Goal: Communication & Community: Answer question/provide support

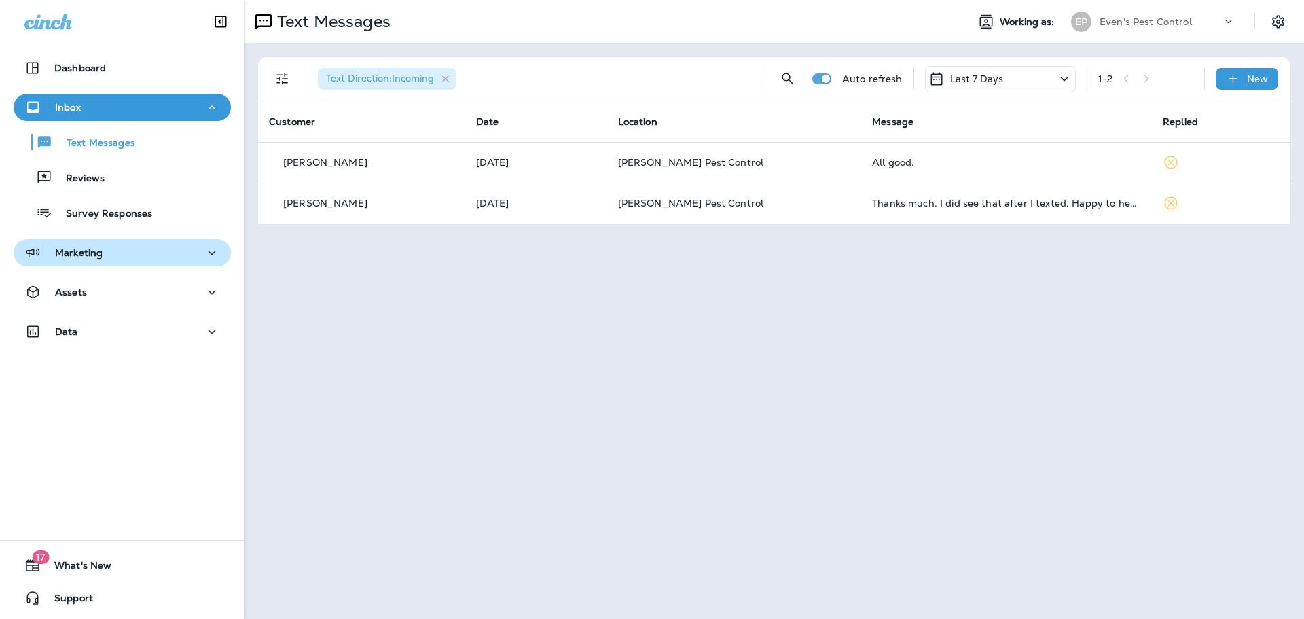
click at [113, 245] on div "Marketing" at bounding box center [122, 253] width 196 height 17
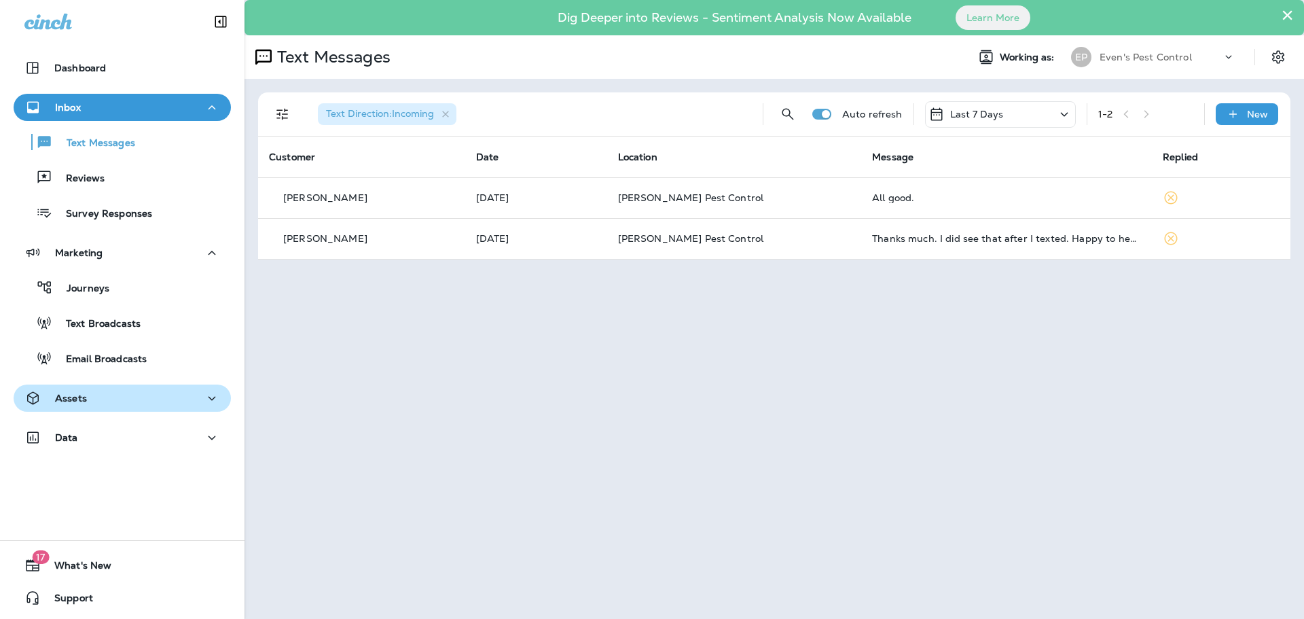
click at [118, 411] on button "Assets" at bounding box center [122, 398] width 217 height 27
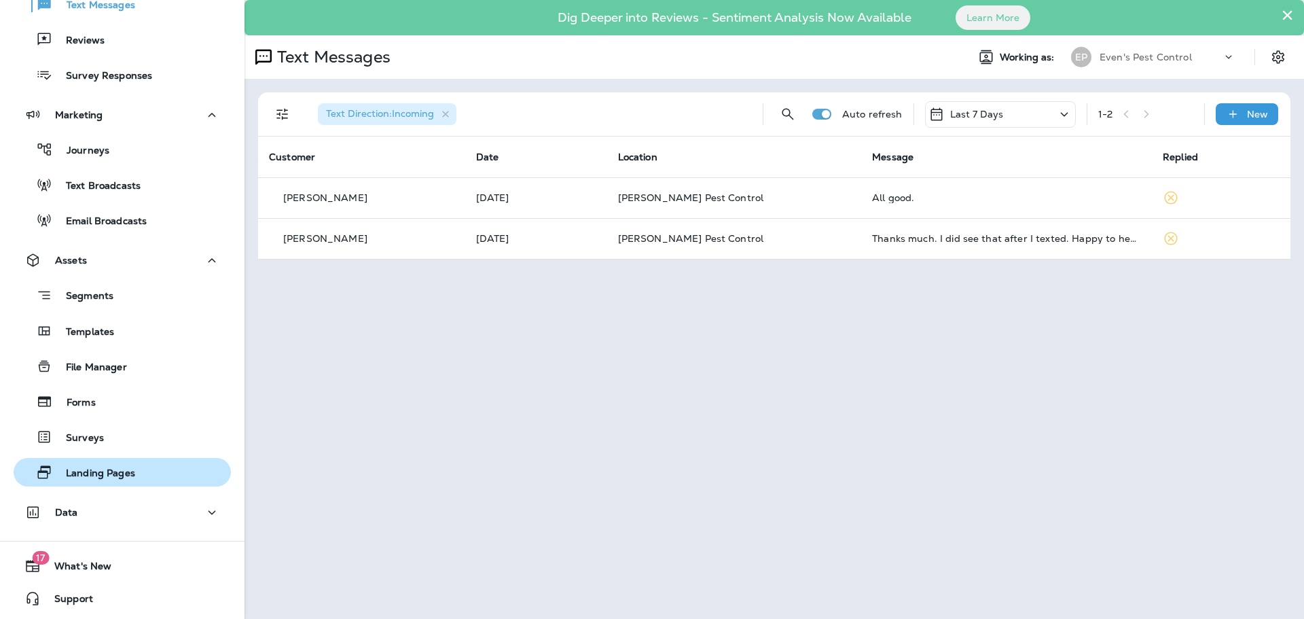
scroll to position [139, 0]
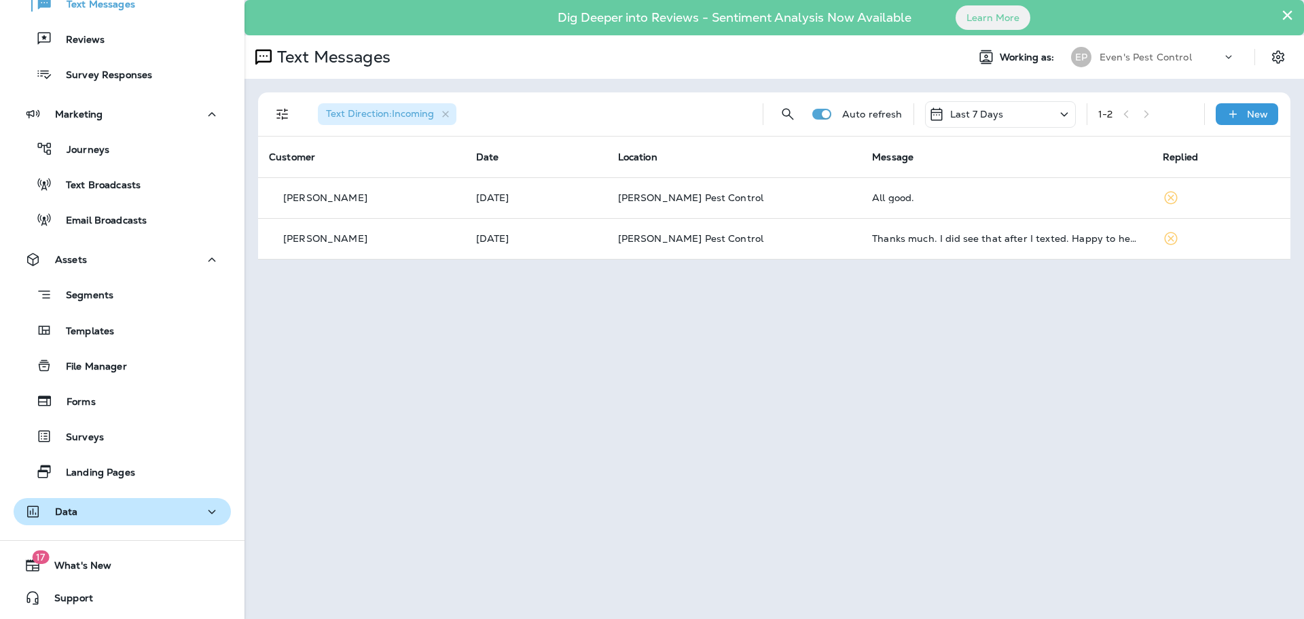
click at [121, 512] on div "Data" at bounding box center [122, 511] width 196 height 17
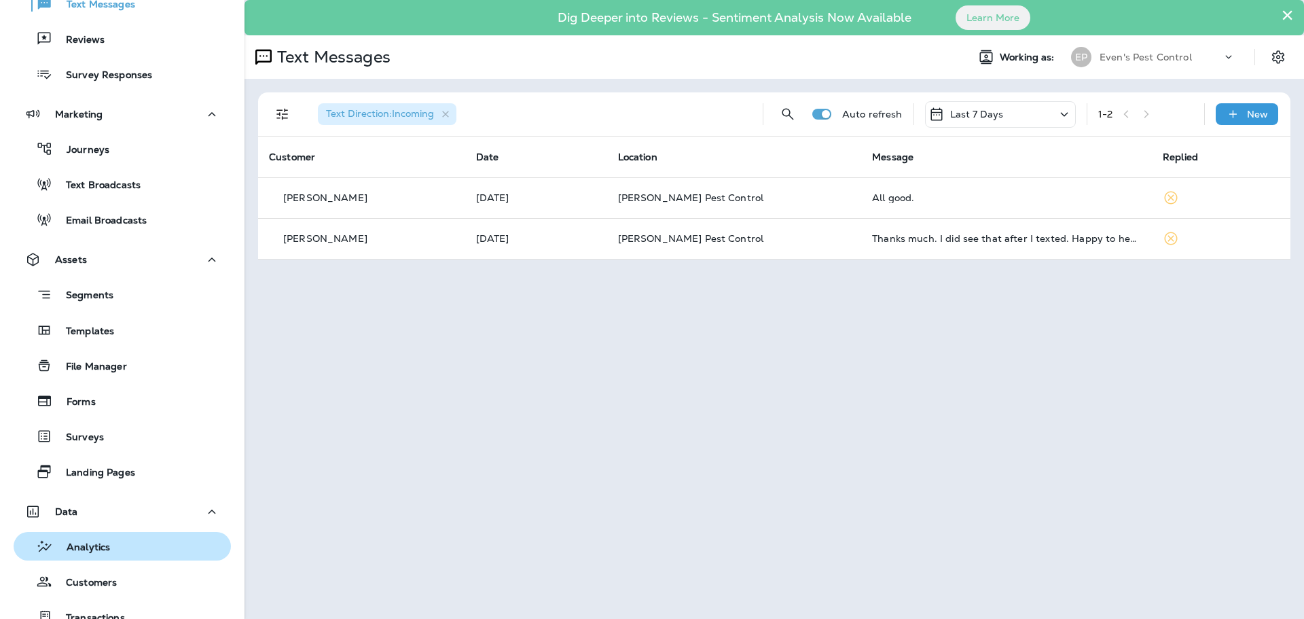
click at [119, 552] on div "Analytics" at bounding box center [122, 546] width 207 height 20
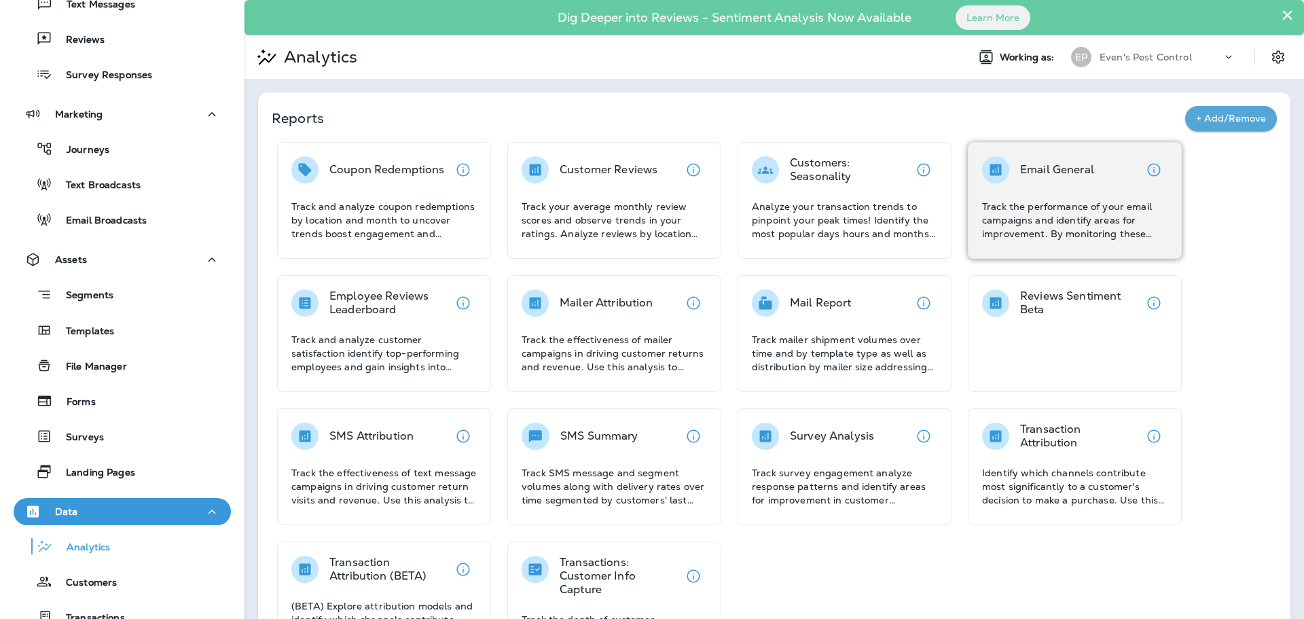
click at [1054, 227] on p "Track the performance of your email campaigns and identify areas for improvemen…" at bounding box center [1074, 220] width 185 height 41
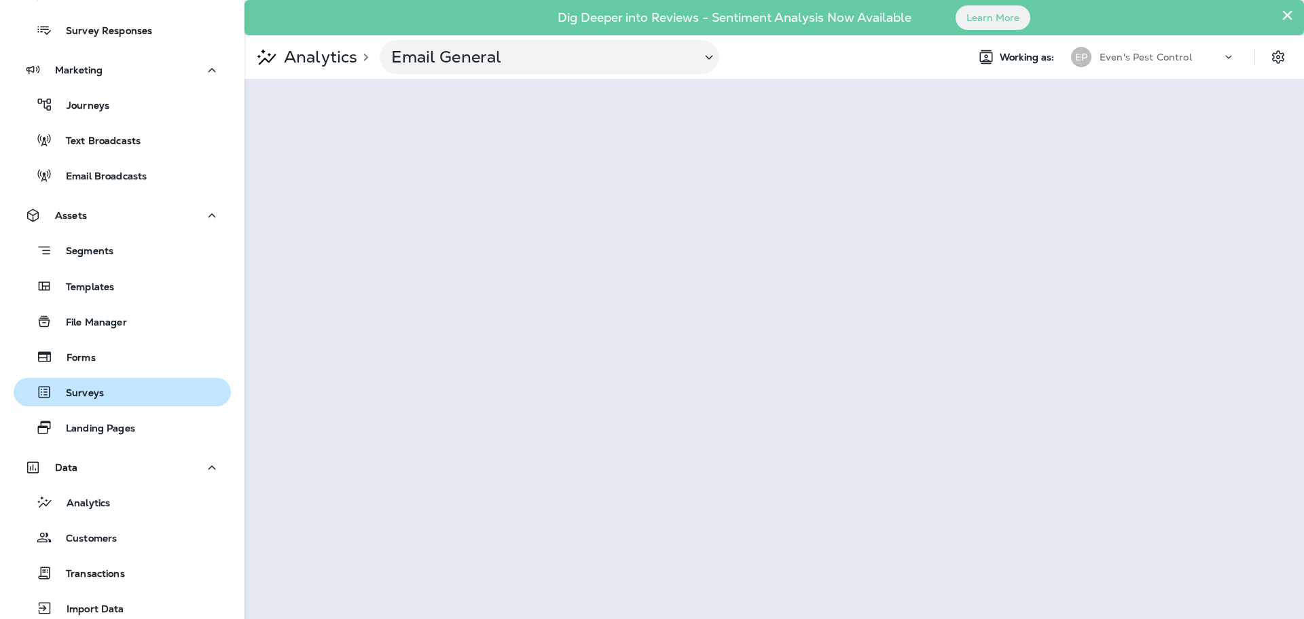
scroll to position [207, 0]
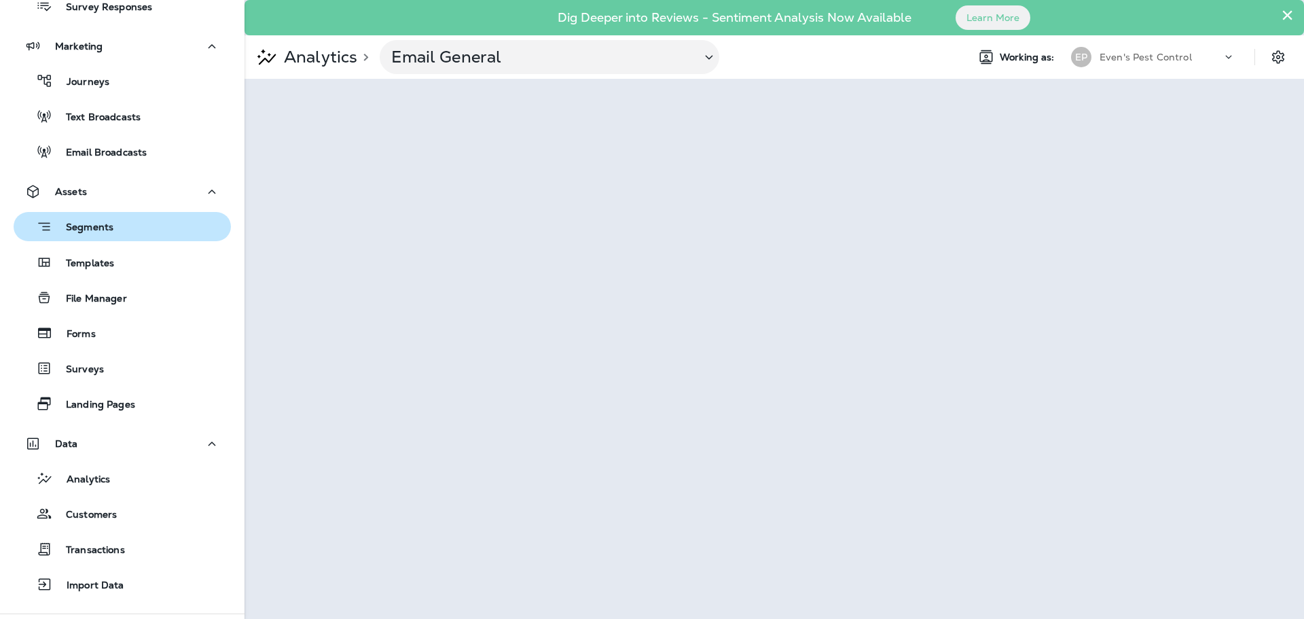
click at [112, 228] on p "Segments" at bounding box center [82, 228] width 61 height 14
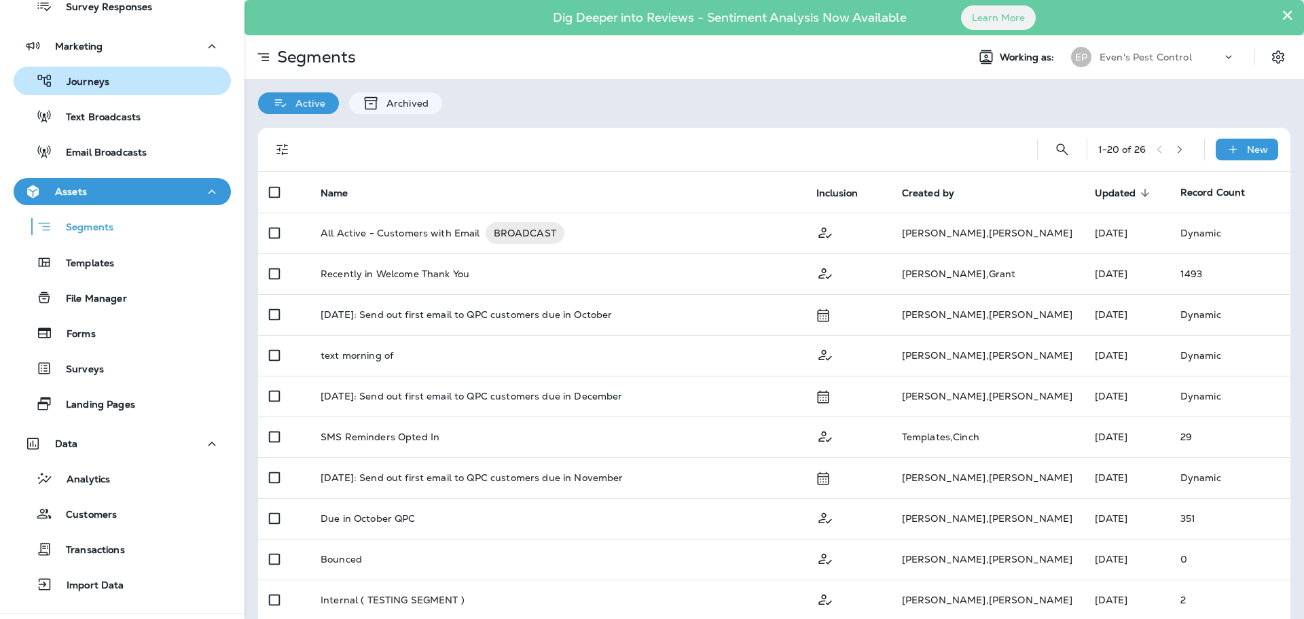
click at [101, 76] on p "Journeys" at bounding box center [81, 82] width 56 height 13
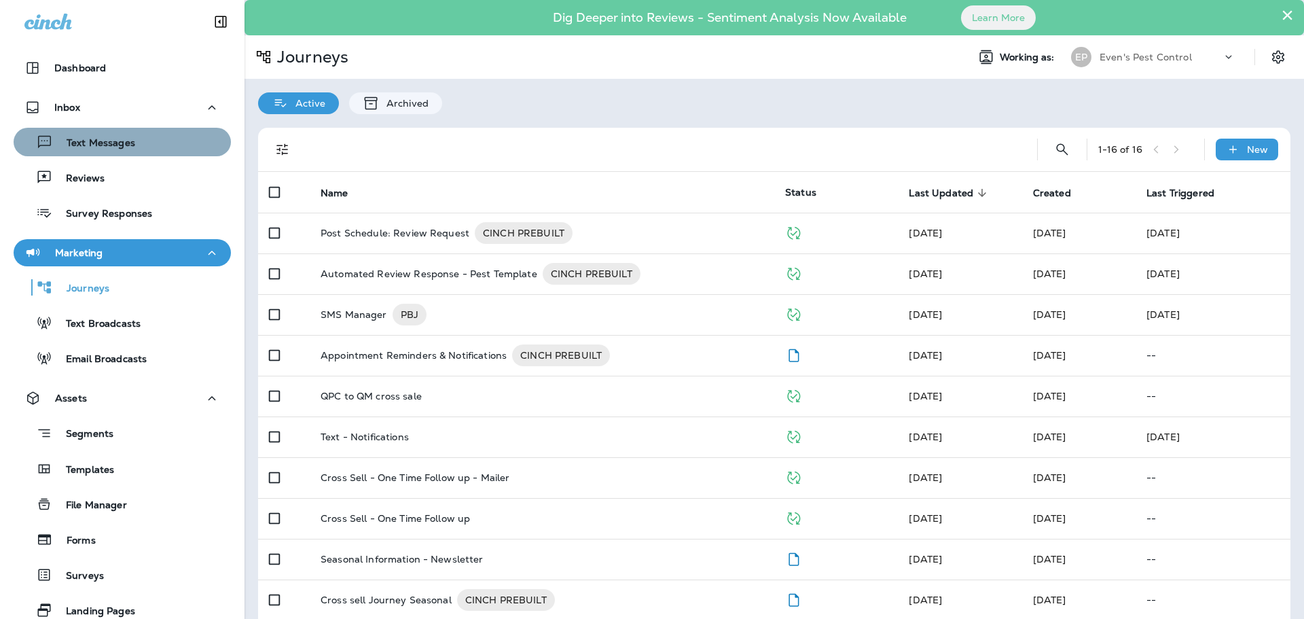
click at [122, 149] on p "Text Messages" at bounding box center [94, 143] width 82 height 13
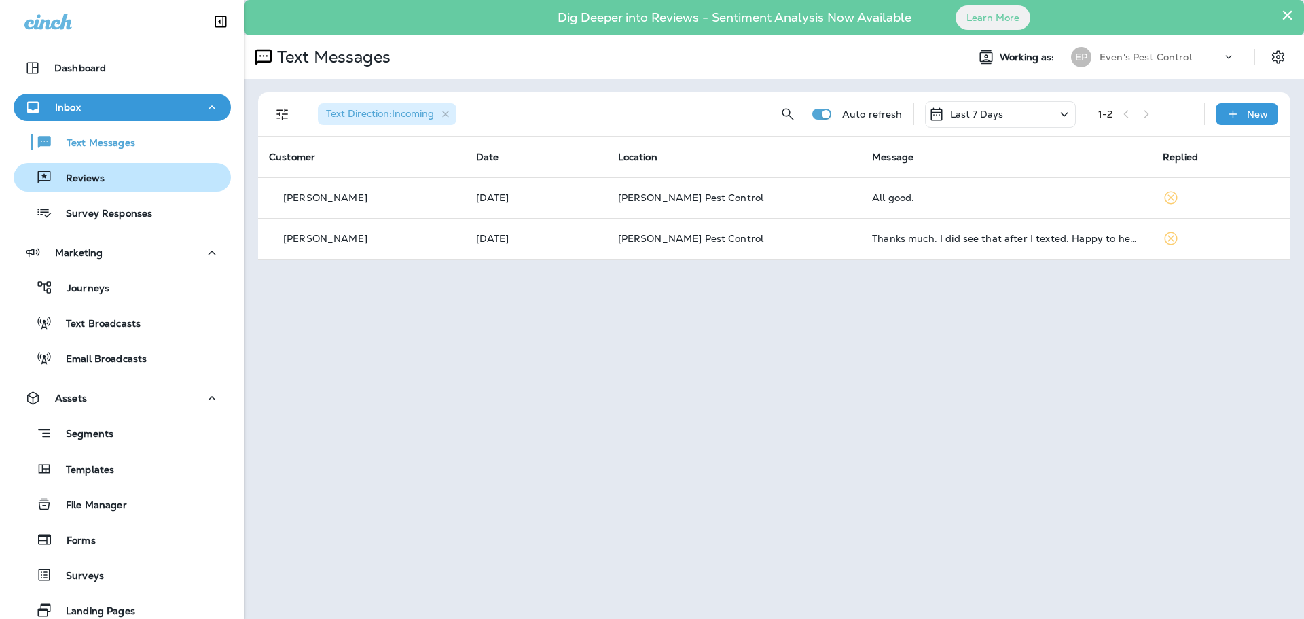
click at [93, 181] on p "Reviews" at bounding box center [78, 179] width 52 height 13
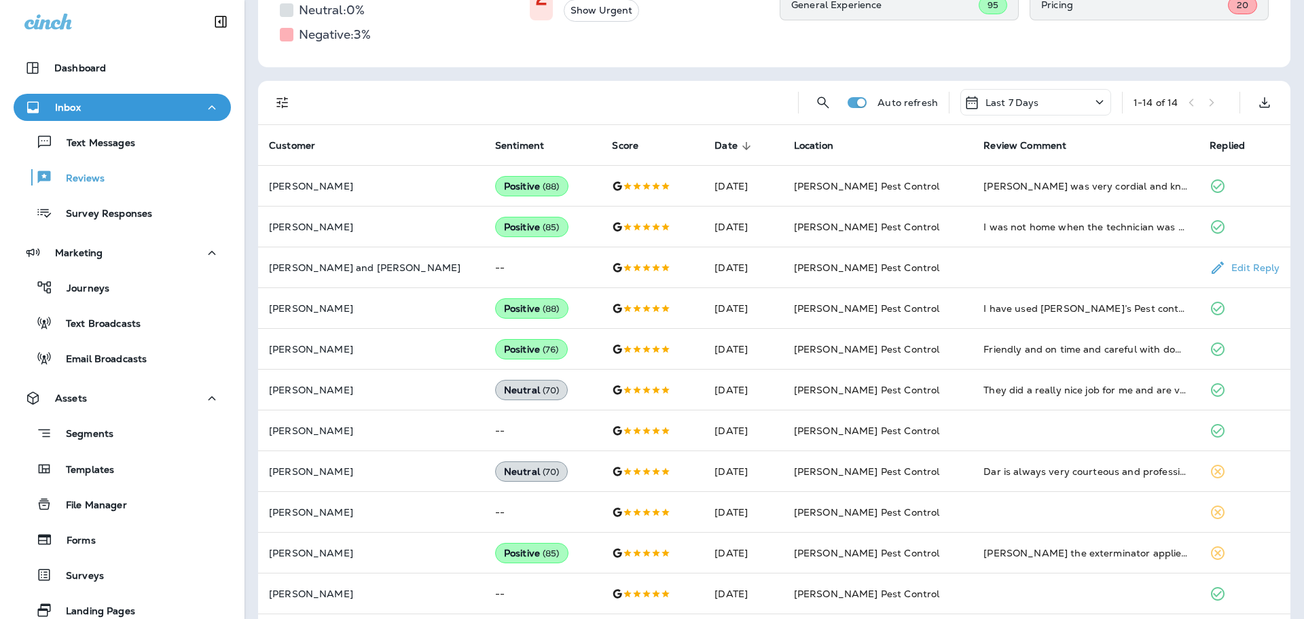
scroll to position [272, 0]
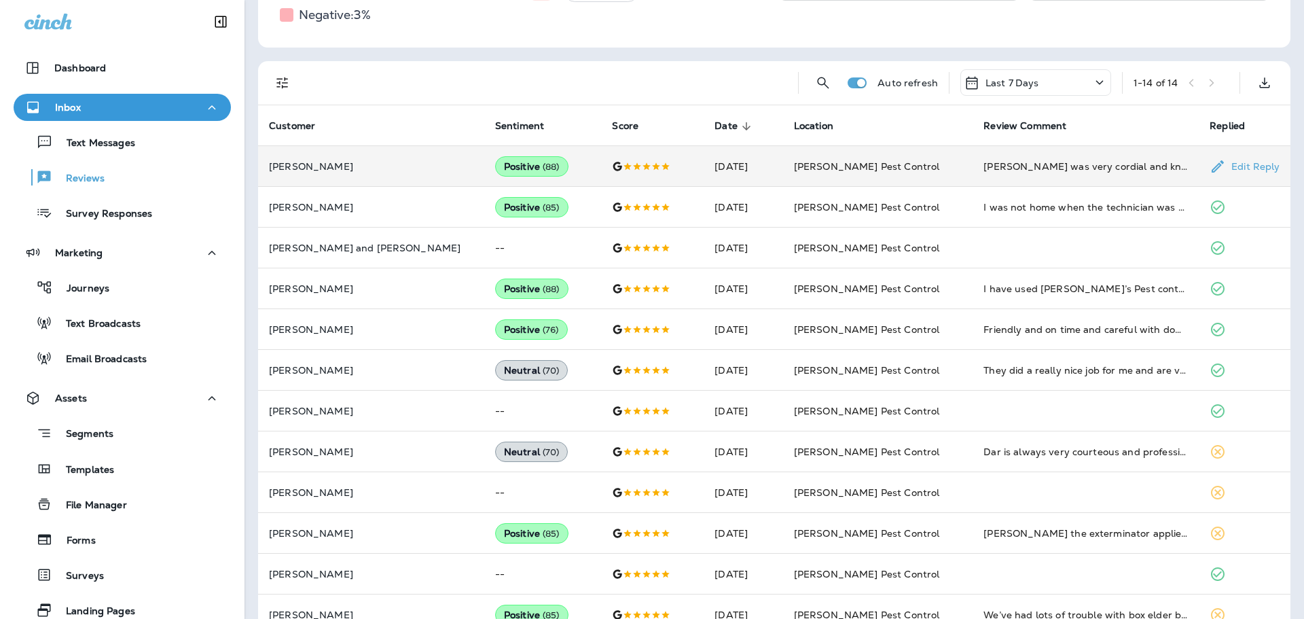
click at [1251, 171] on p "Edit Reply" at bounding box center [1253, 166] width 54 height 11
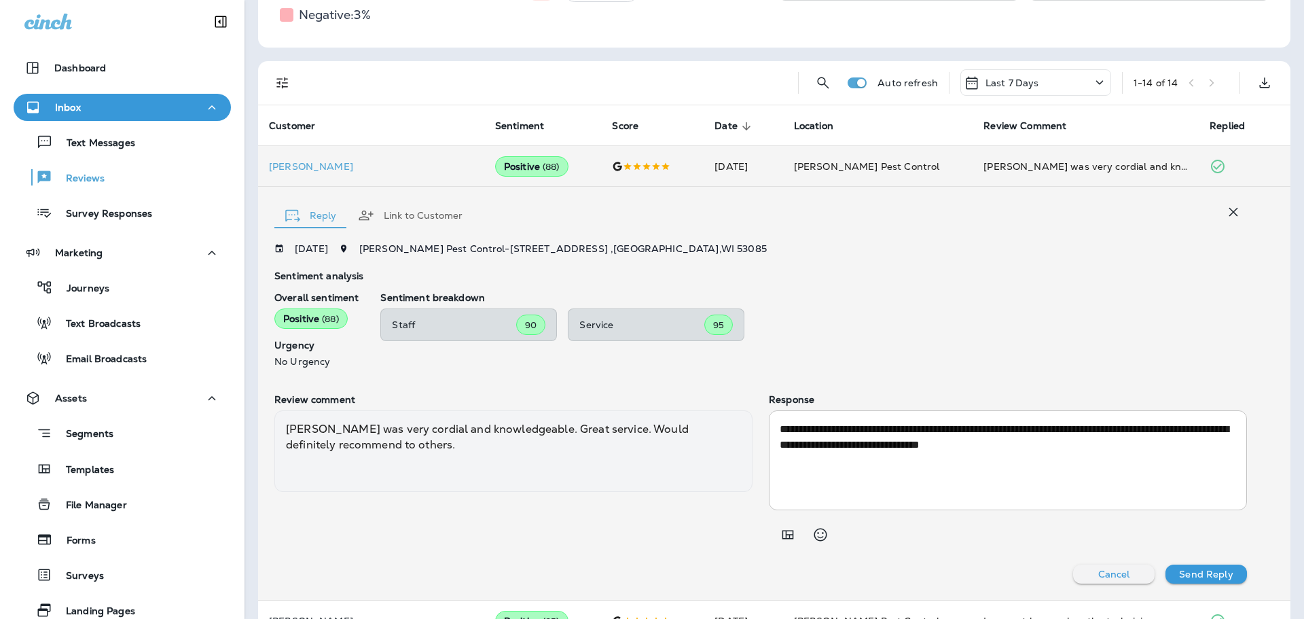
click at [1117, 575] on p "Cancel" at bounding box center [1115, 574] width 32 height 11
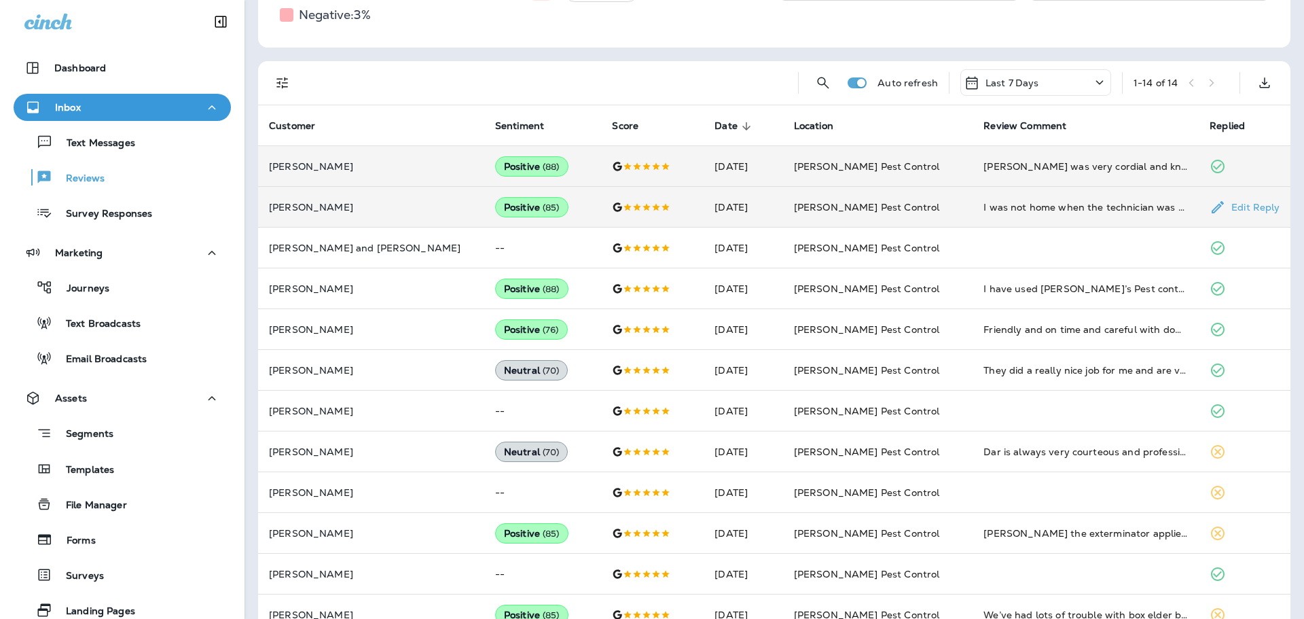
click at [1244, 202] on p "Edit Reply" at bounding box center [1253, 207] width 54 height 11
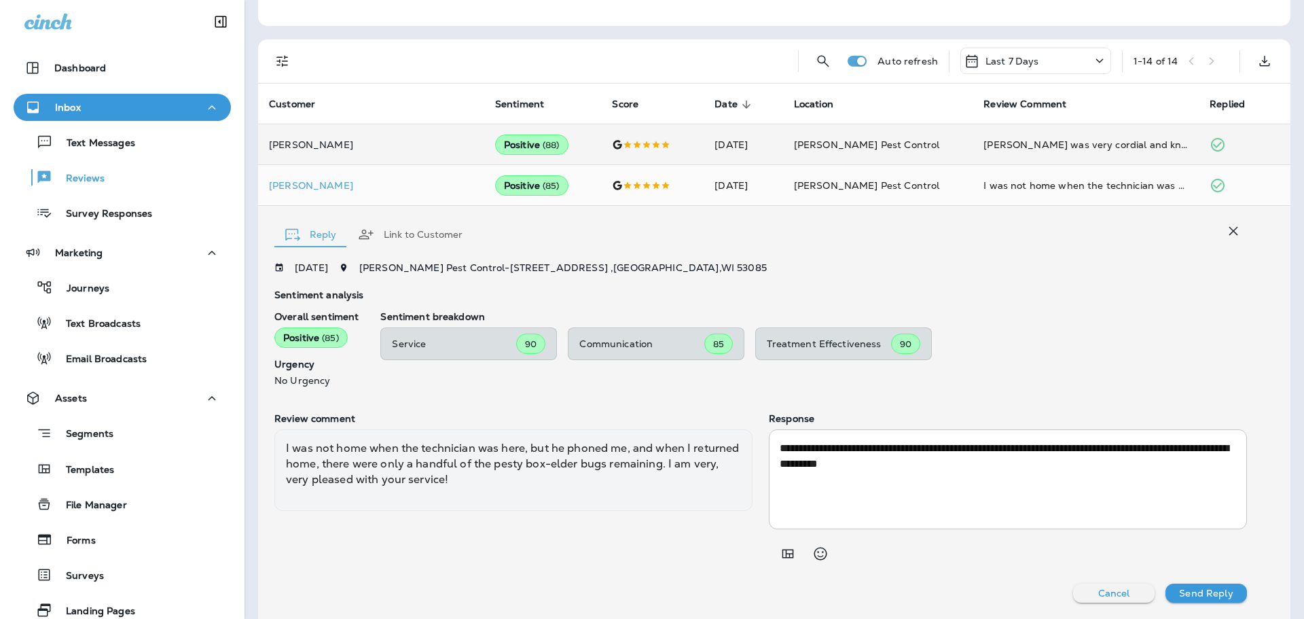
click at [1106, 597] on p "Cancel" at bounding box center [1115, 593] width 32 height 11
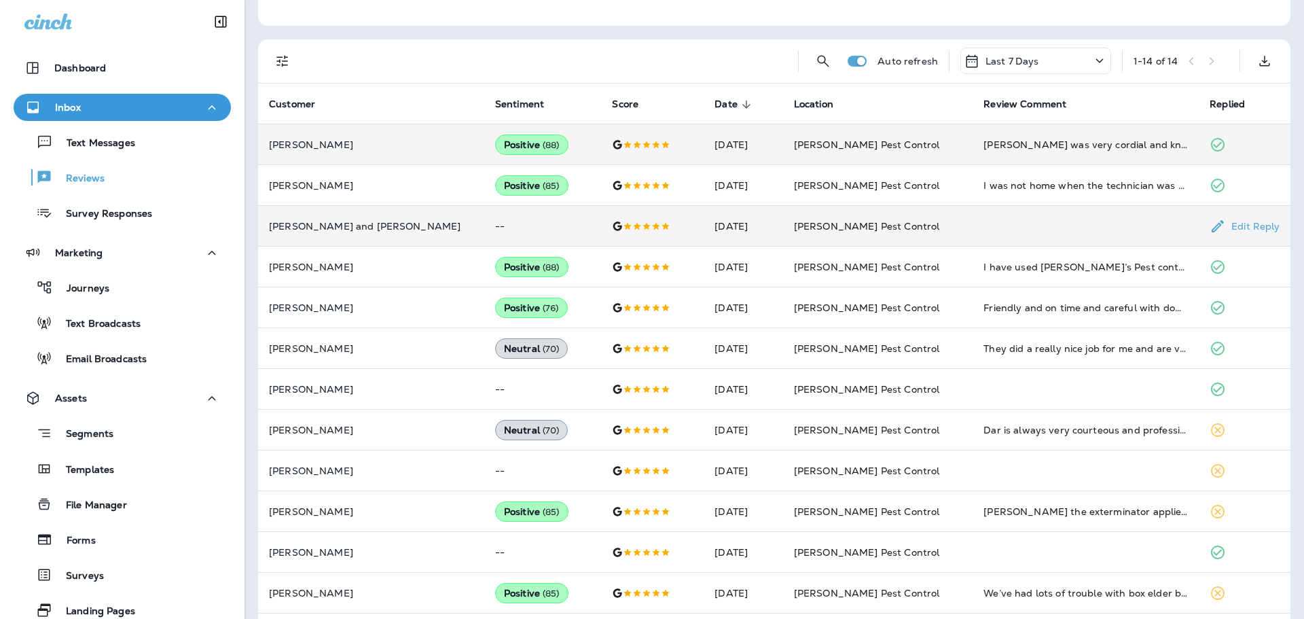
click at [1128, 221] on td at bounding box center [1086, 226] width 226 height 41
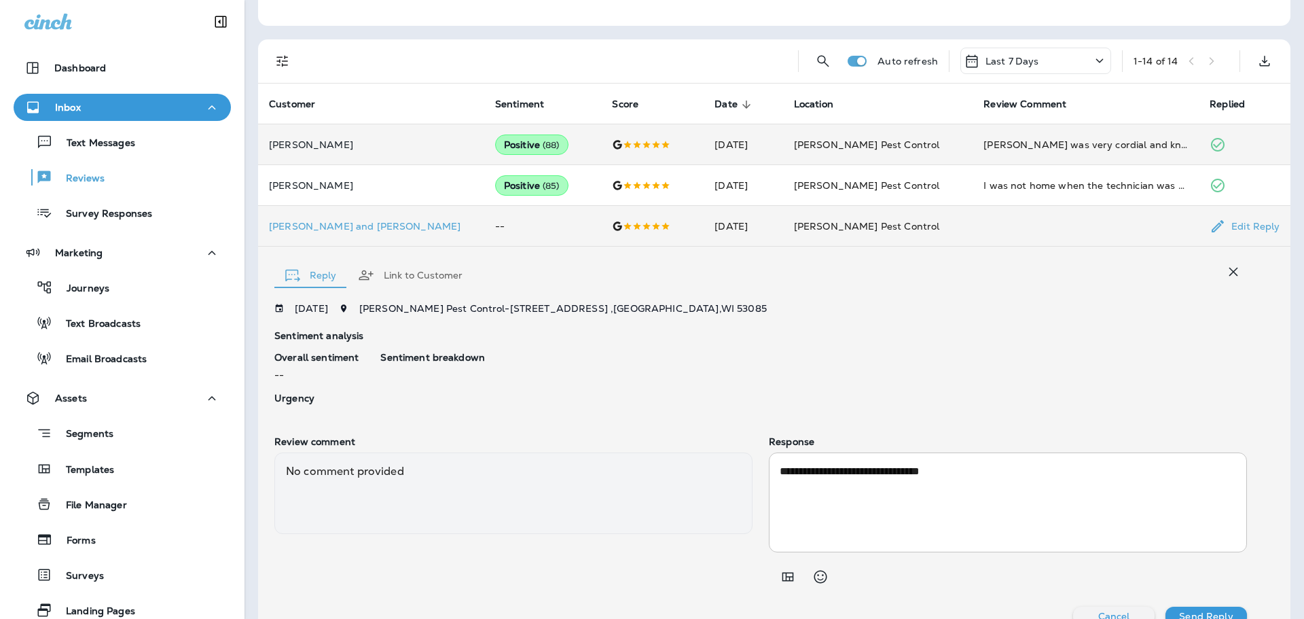
scroll to position [317, 0]
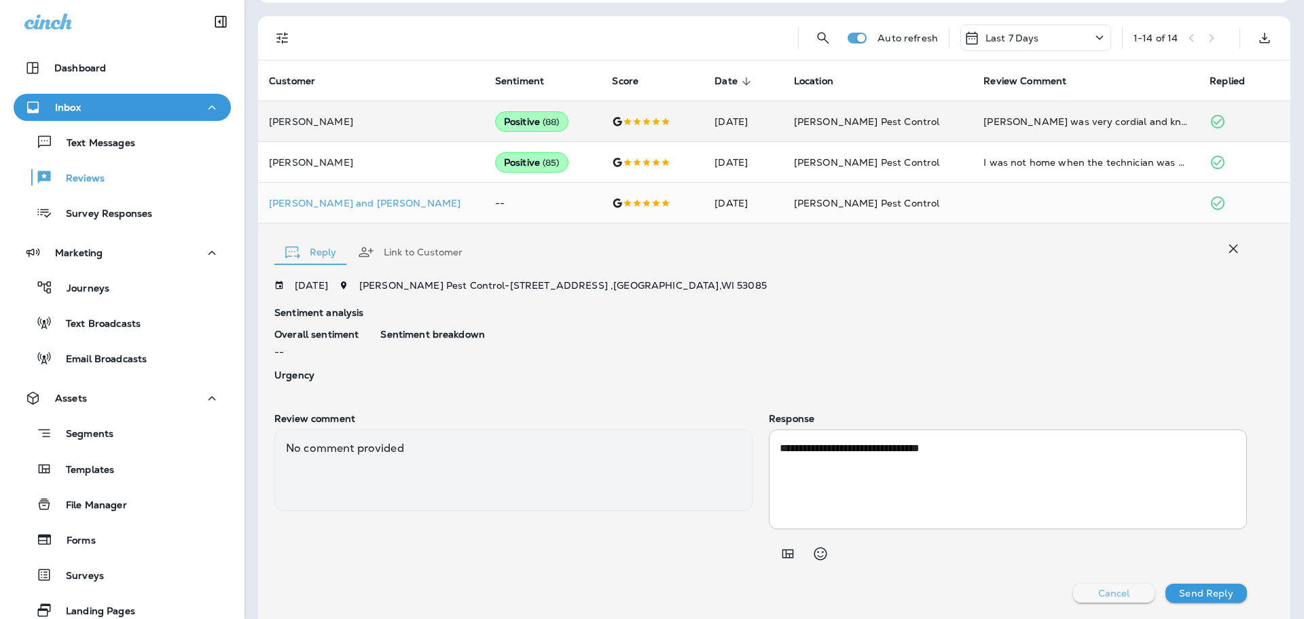
click at [1099, 594] on p "Cancel" at bounding box center [1115, 593] width 32 height 11
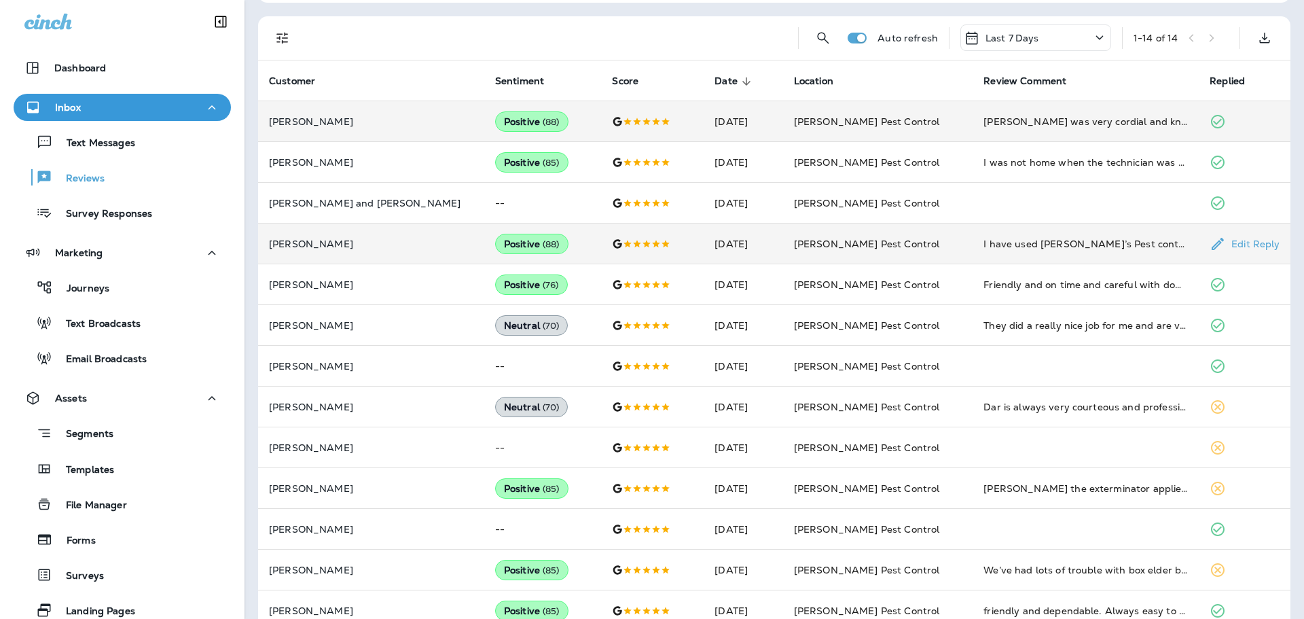
click at [1010, 232] on td "I have used [PERSON_NAME]’s Pest control for the last couple of years and they …" at bounding box center [1086, 244] width 226 height 41
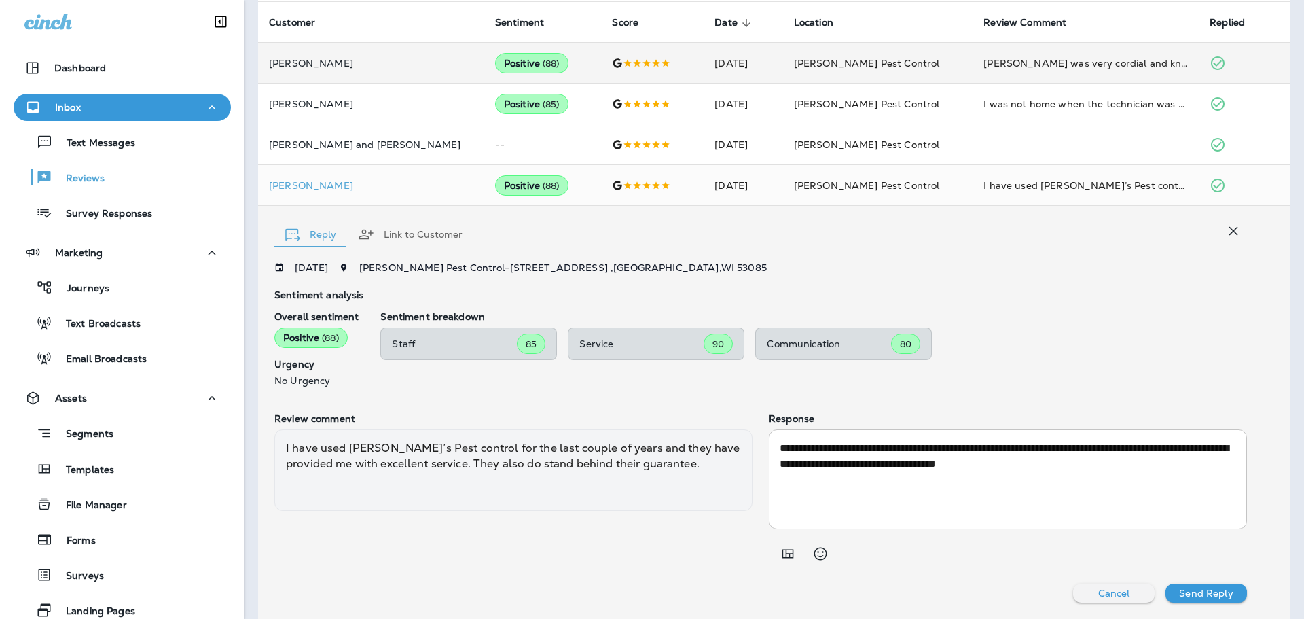
click at [1109, 598] on p "Cancel" at bounding box center [1115, 593] width 32 height 11
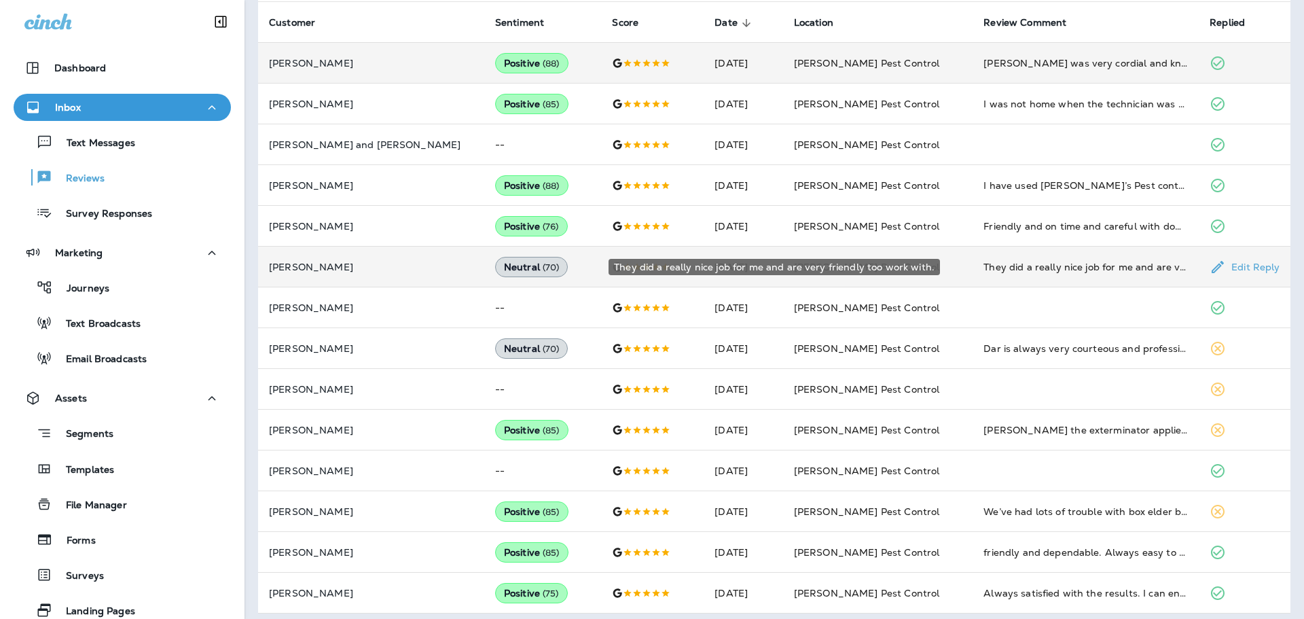
click at [1102, 272] on div "They did a really nice job for me and are very friendly too work with." at bounding box center [1086, 267] width 204 height 14
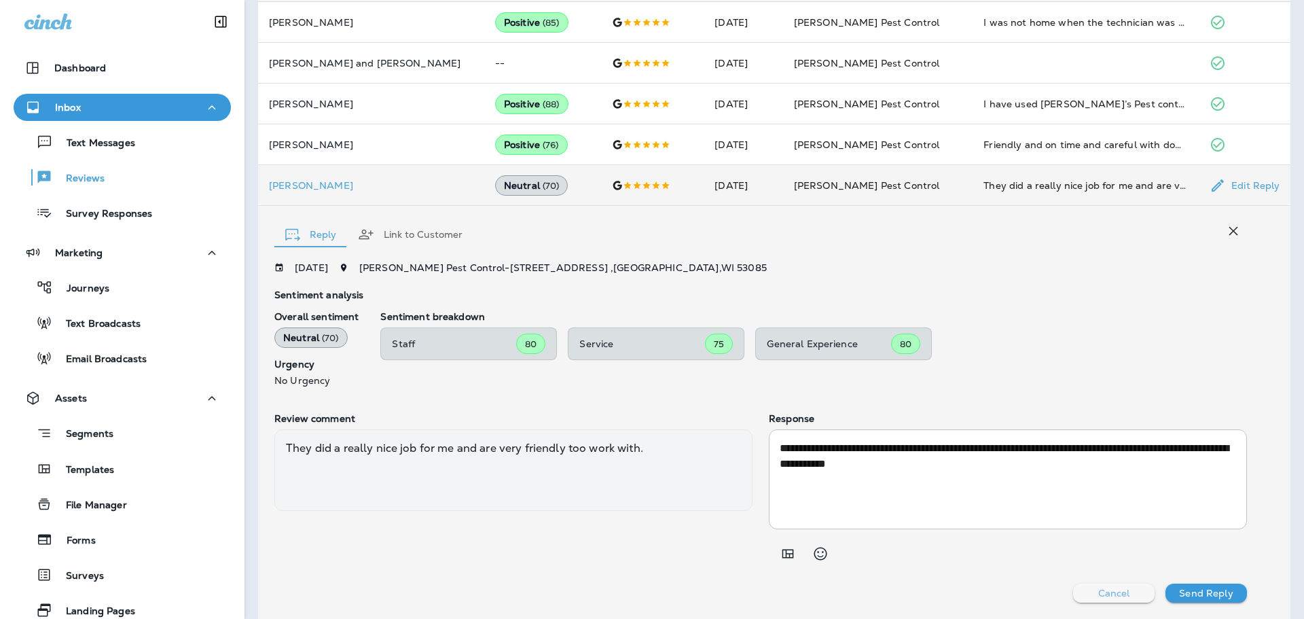
click at [1083, 598] on button "Cancel" at bounding box center [1114, 593] width 82 height 19
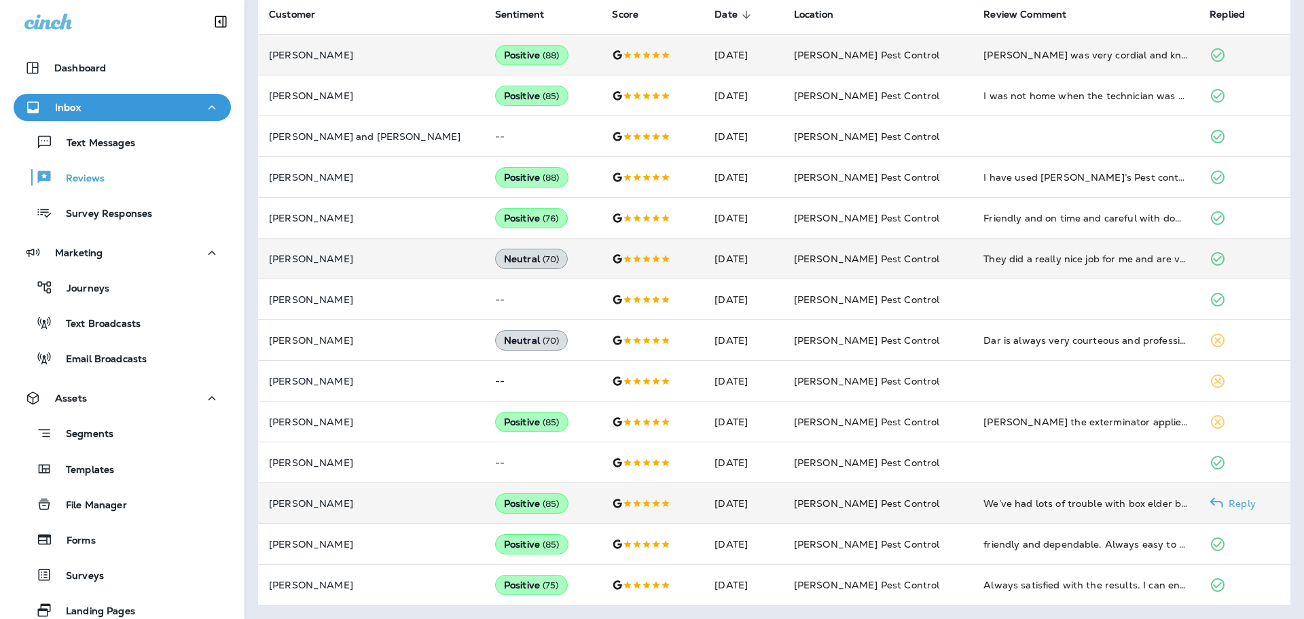
click at [1224, 500] on p "Reply" at bounding box center [1240, 503] width 33 height 11
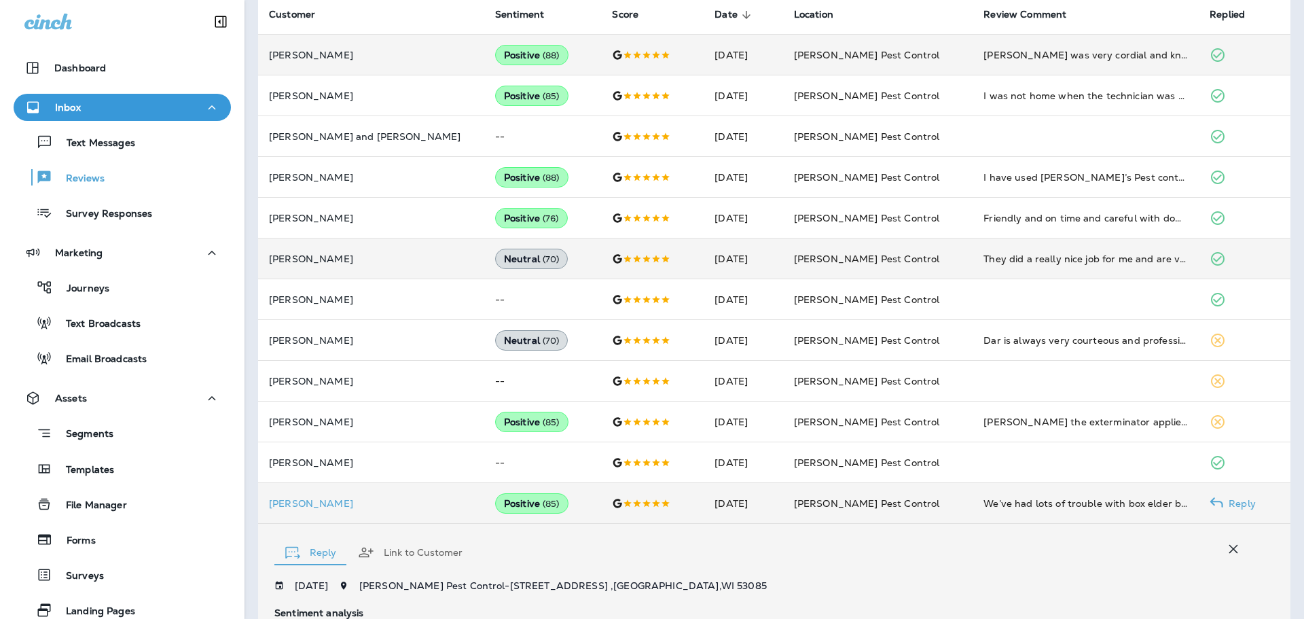
scroll to position [701, 0]
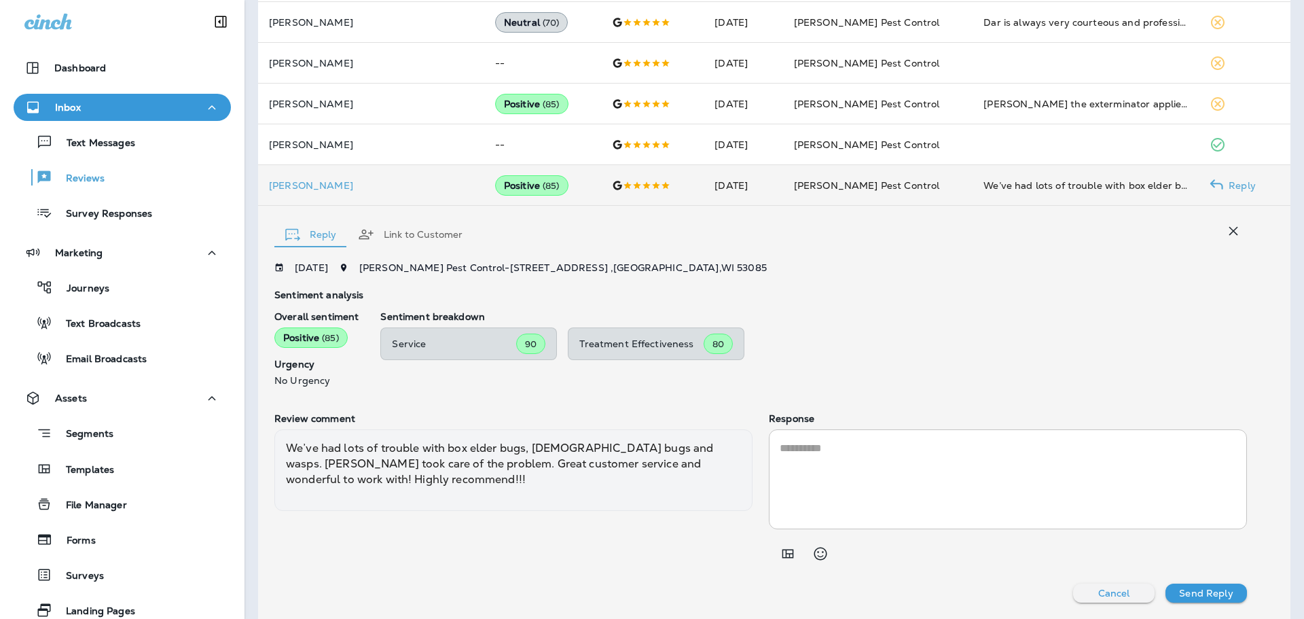
click at [919, 479] on textarea at bounding box center [1008, 479] width 457 height 78
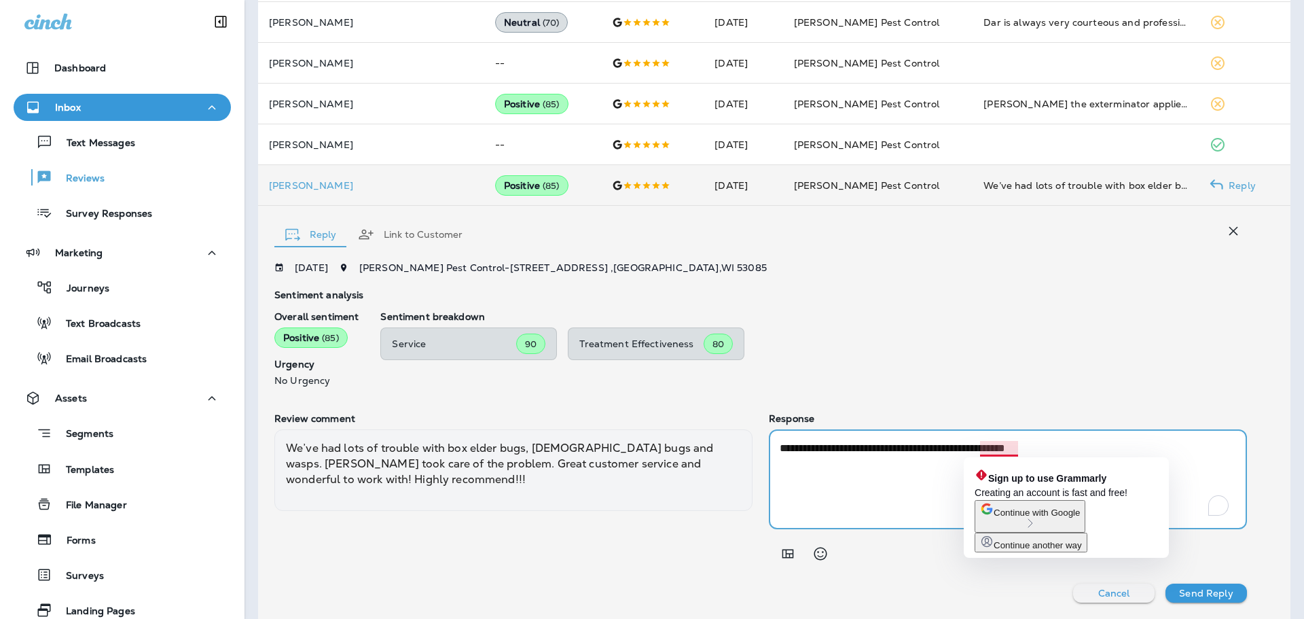
drag, startPoint x: 992, startPoint y: 452, endPoint x: 919, endPoint y: 479, distance: 77.6
click at [920, 478] on textarea "**********" at bounding box center [1006, 479] width 452 height 78
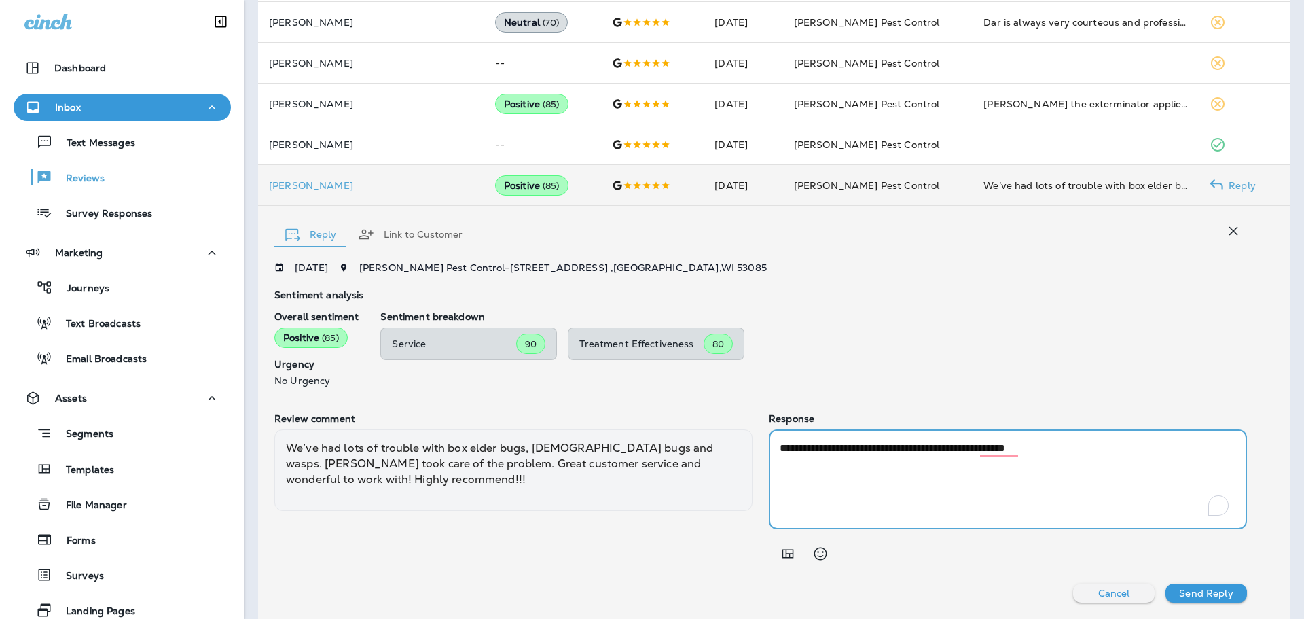
click at [1001, 448] on textarea "**********" at bounding box center [1006, 479] width 452 height 78
click at [991, 450] on textarea "**********" at bounding box center [1006, 479] width 452 height 78
click at [996, 450] on textarea "**********" at bounding box center [1006, 479] width 452 height 78
click at [1088, 463] on textarea "**********" at bounding box center [1006, 479] width 452 height 78
type textarea "**********"
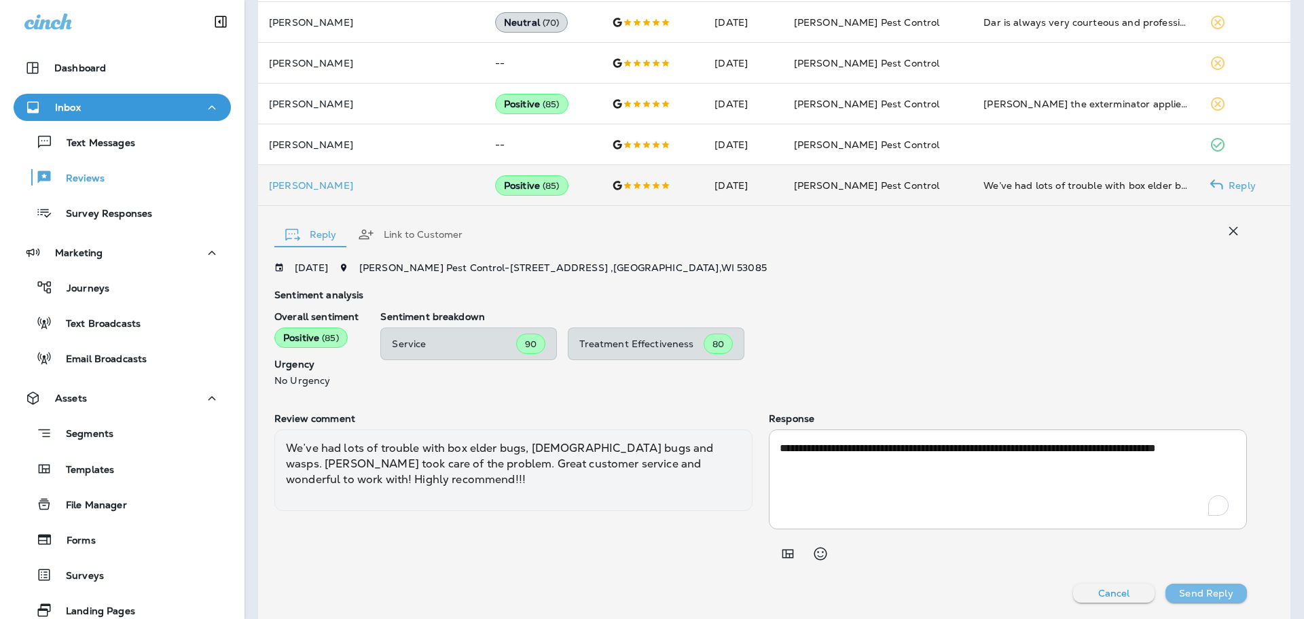
click at [1212, 590] on p "Send Reply" at bounding box center [1206, 593] width 54 height 11
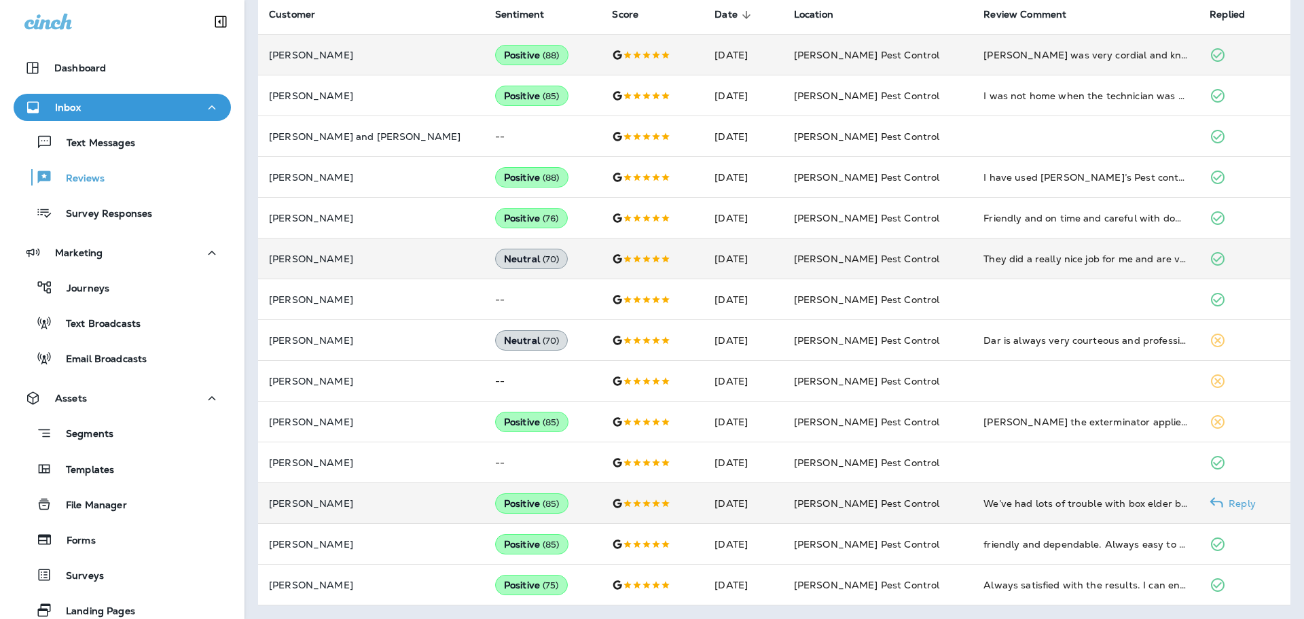
scroll to position [383, 0]
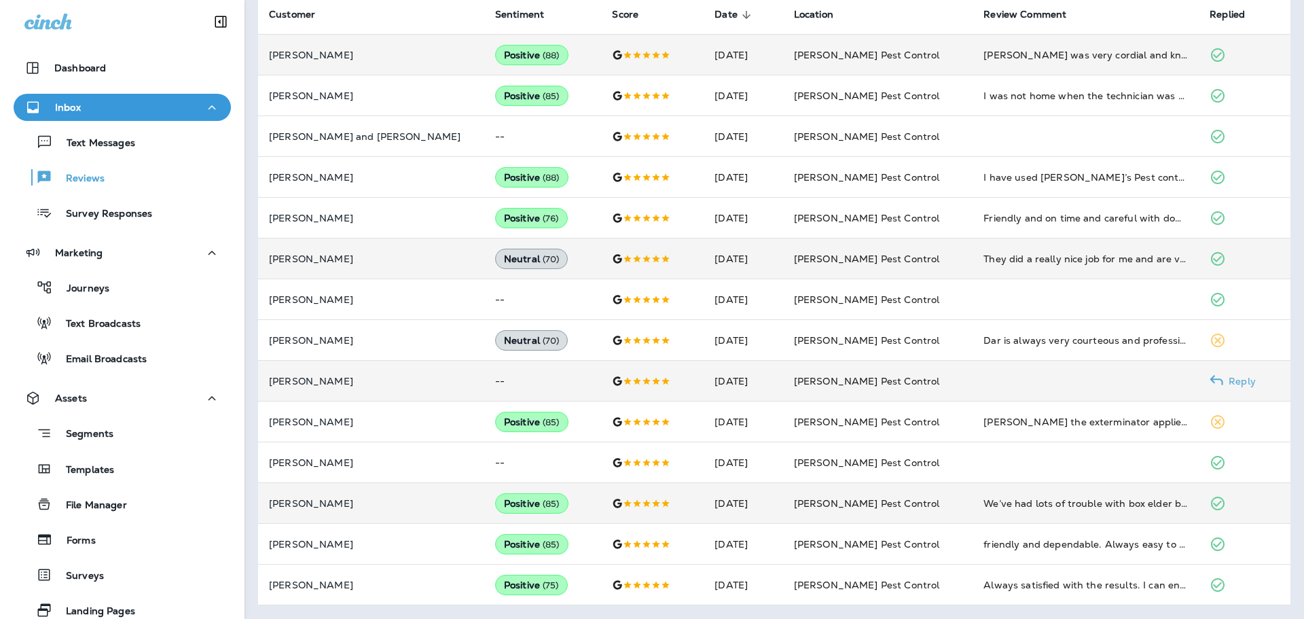
click at [1236, 378] on td "Reply" at bounding box center [1245, 381] width 92 height 41
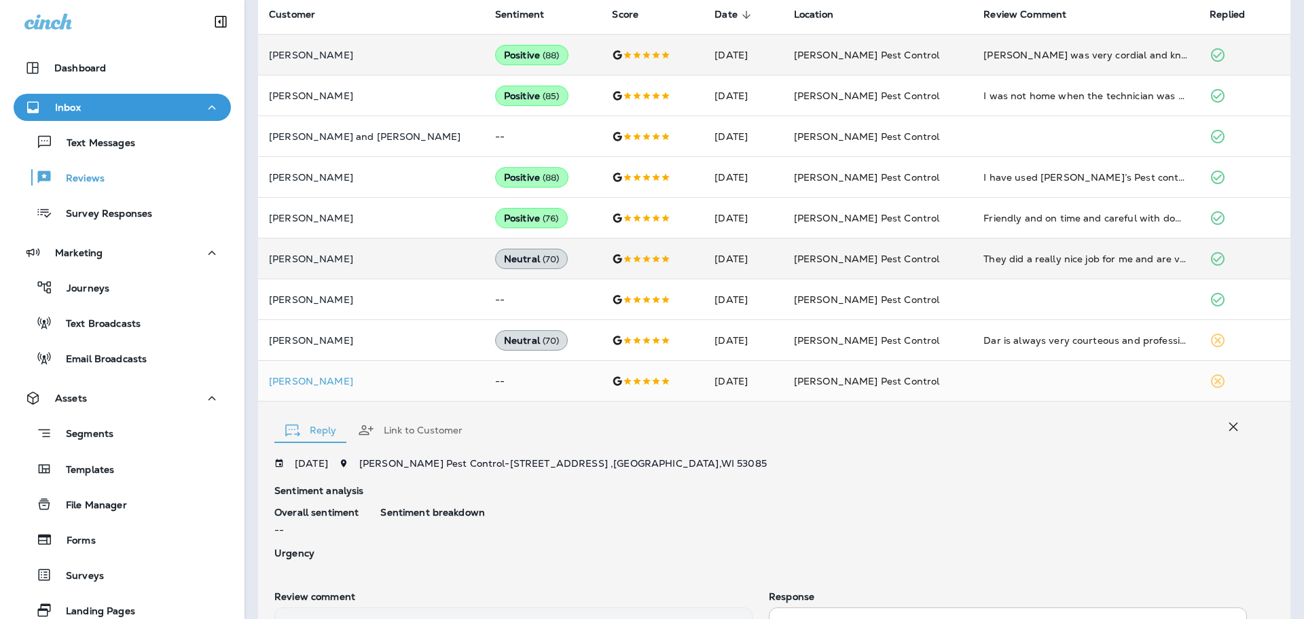
scroll to position [561, 0]
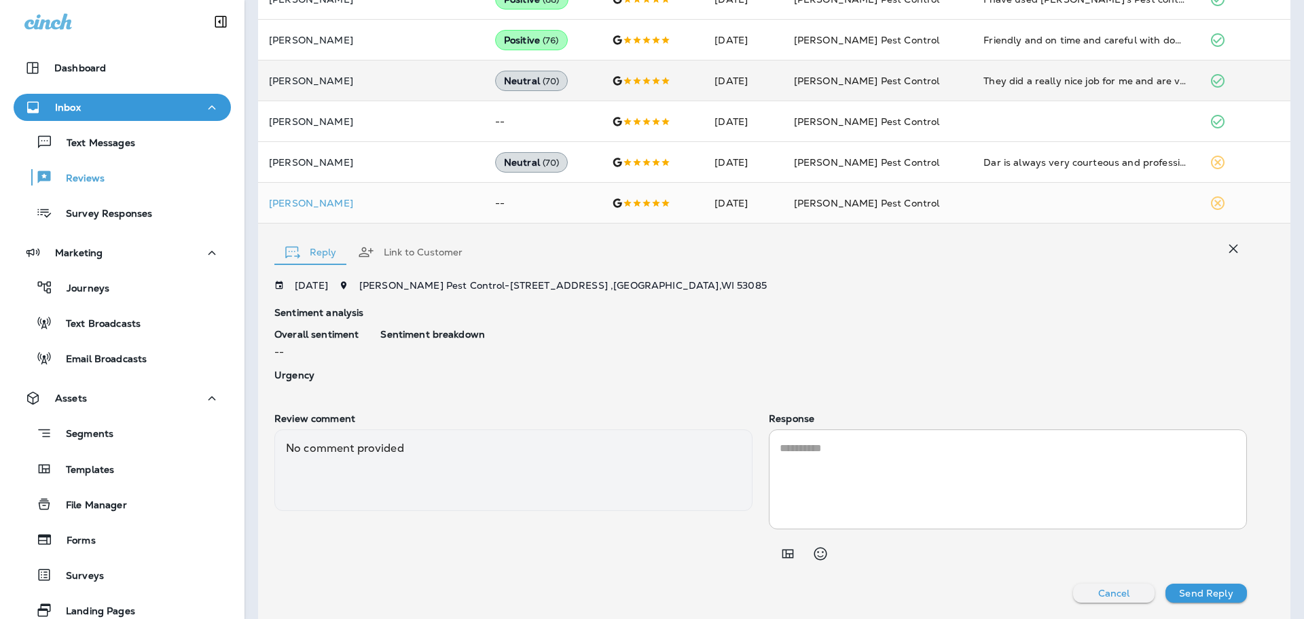
click at [874, 459] on textarea at bounding box center [1008, 479] width 457 height 78
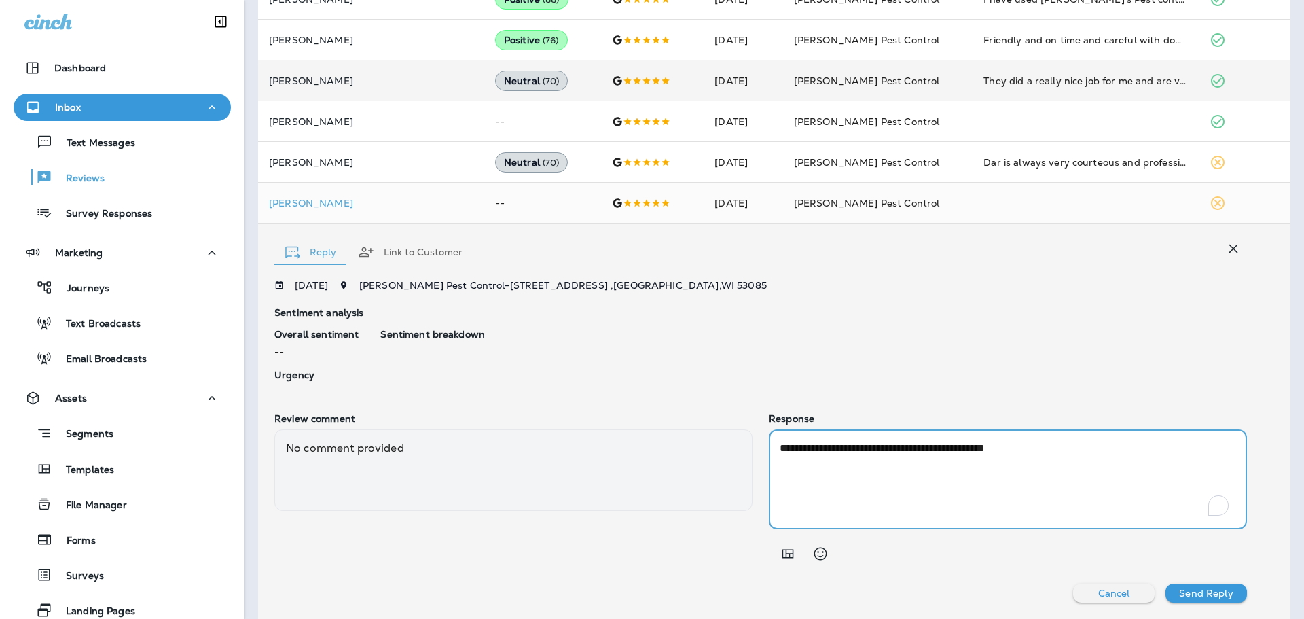
type textarea "**********"
click at [1206, 592] on p "Send Reply" at bounding box center [1206, 593] width 54 height 11
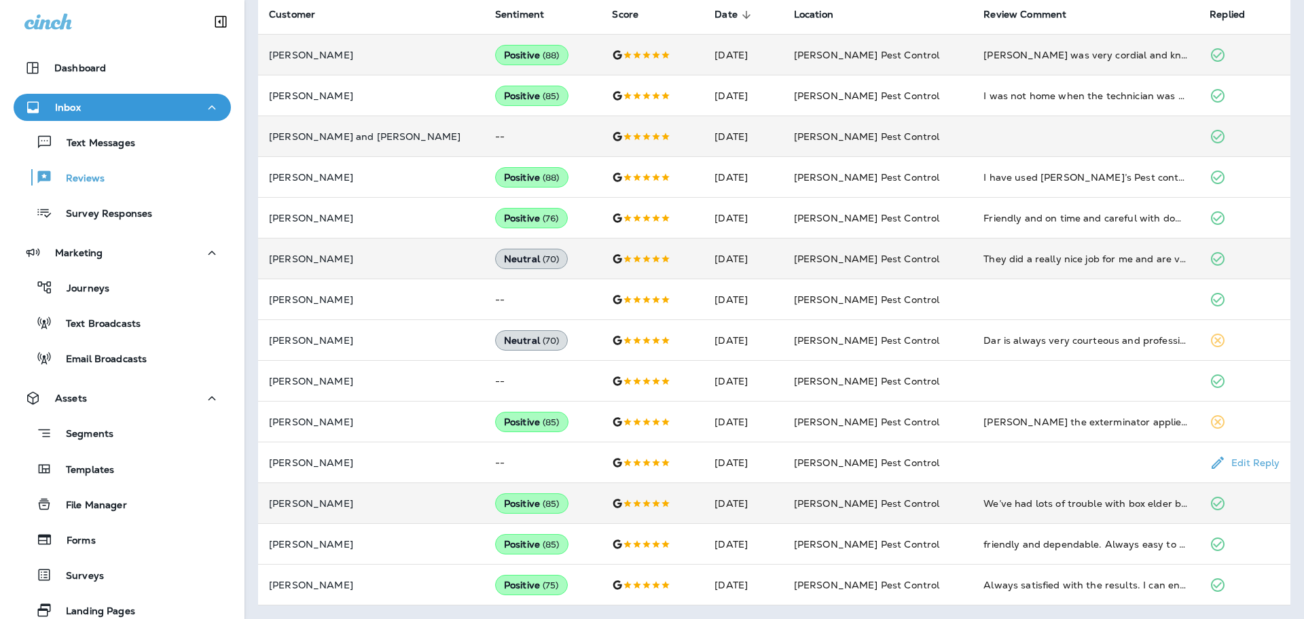
scroll to position [383, 0]
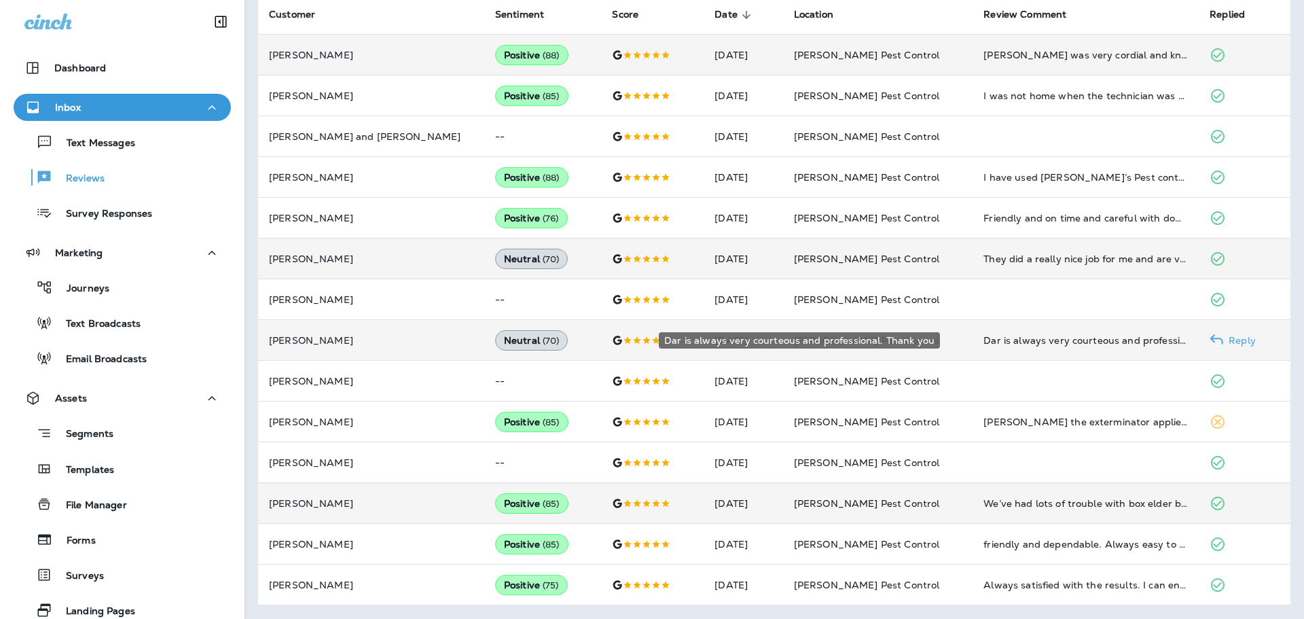
click at [1109, 344] on div "Dar is always very courteous and professional. Thank you" at bounding box center [1086, 341] width 204 height 14
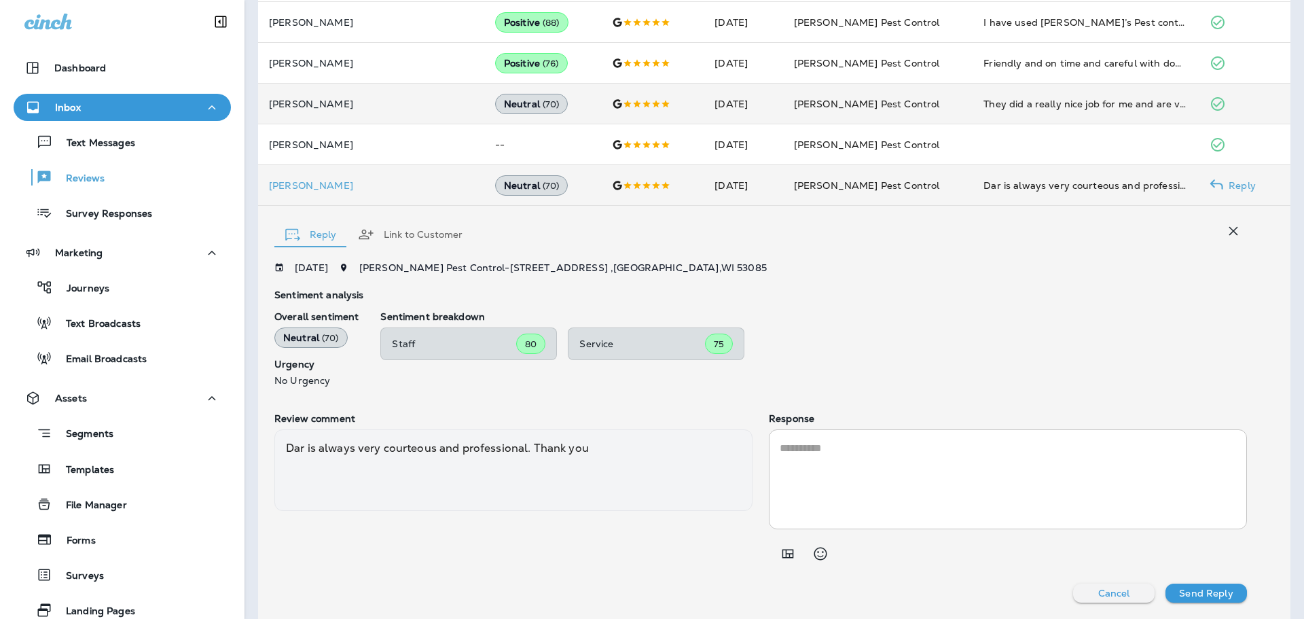
click at [902, 484] on textarea at bounding box center [1008, 479] width 457 height 78
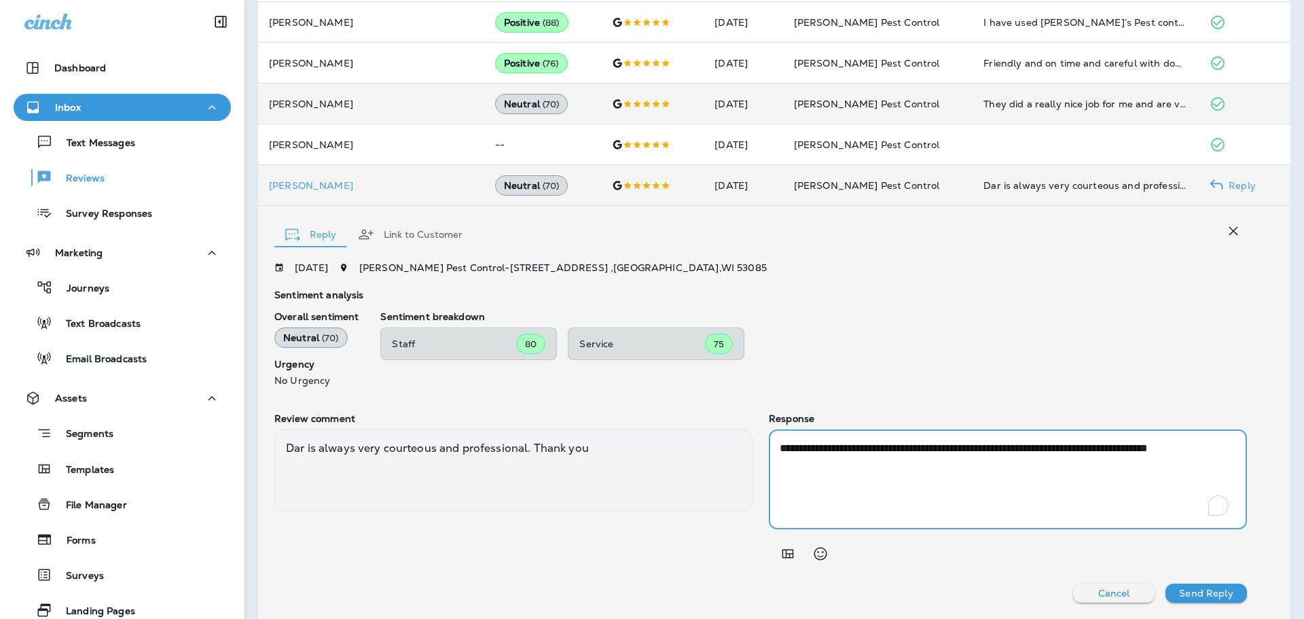
type textarea "**********"
click at [1209, 589] on p "Send Reply" at bounding box center [1206, 593] width 54 height 11
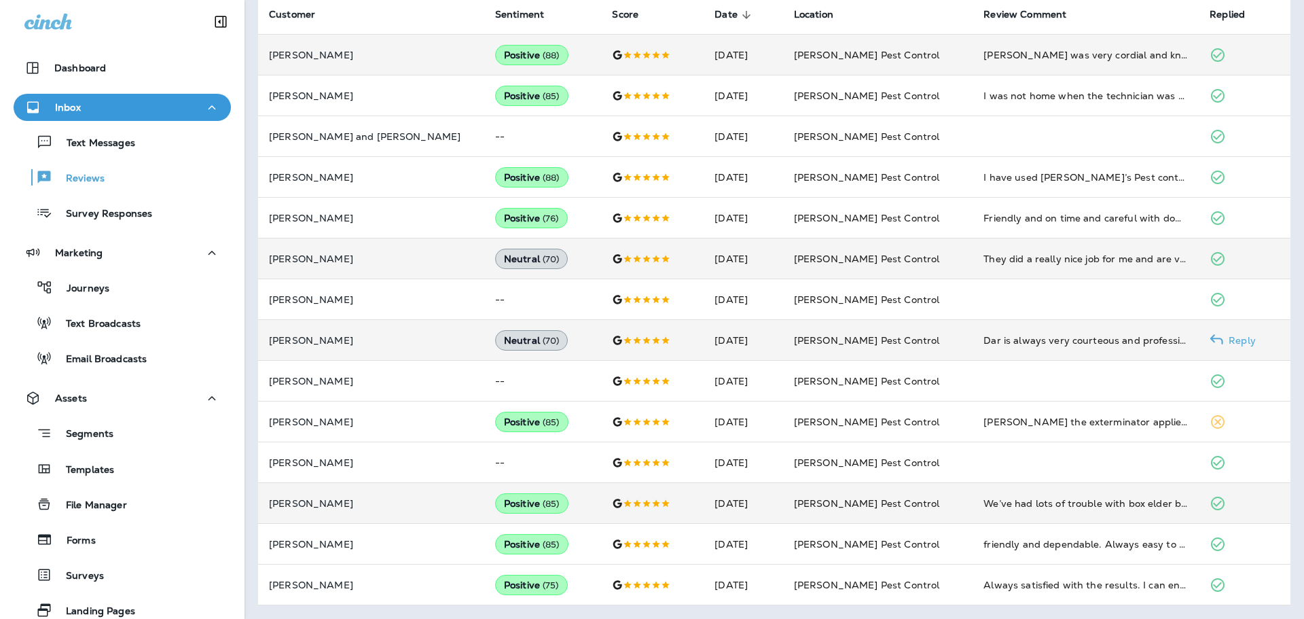
scroll to position [383, 0]
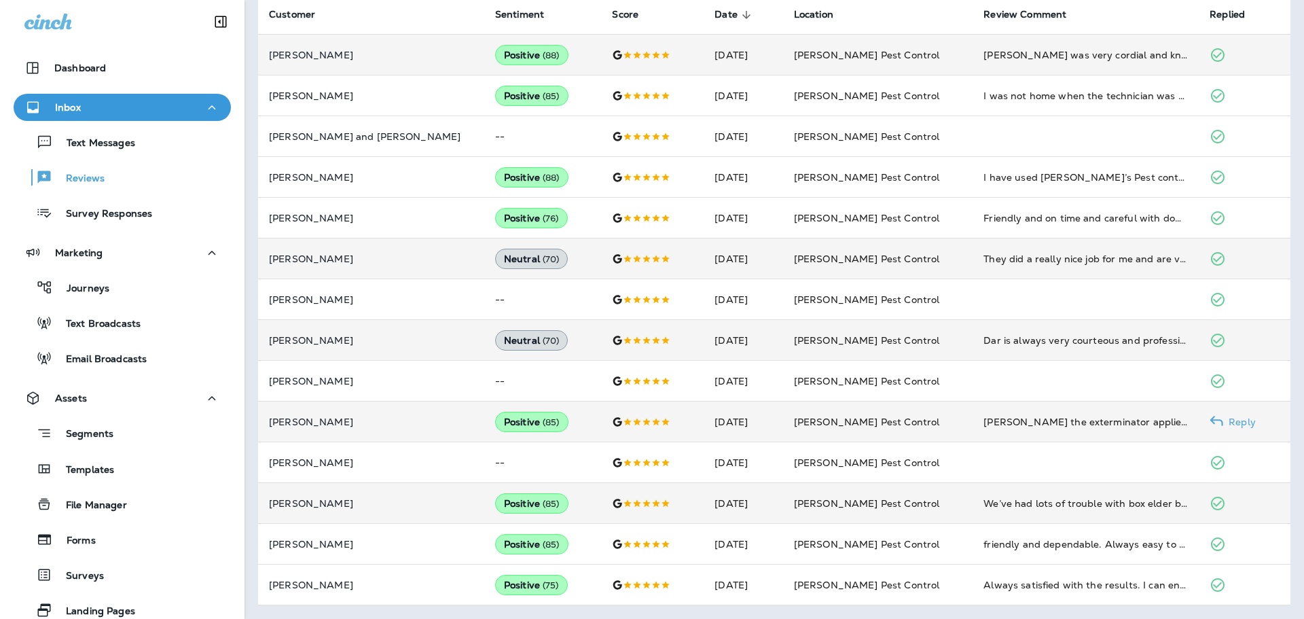
click at [1232, 421] on p "Reply" at bounding box center [1240, 421] width 33 height 11
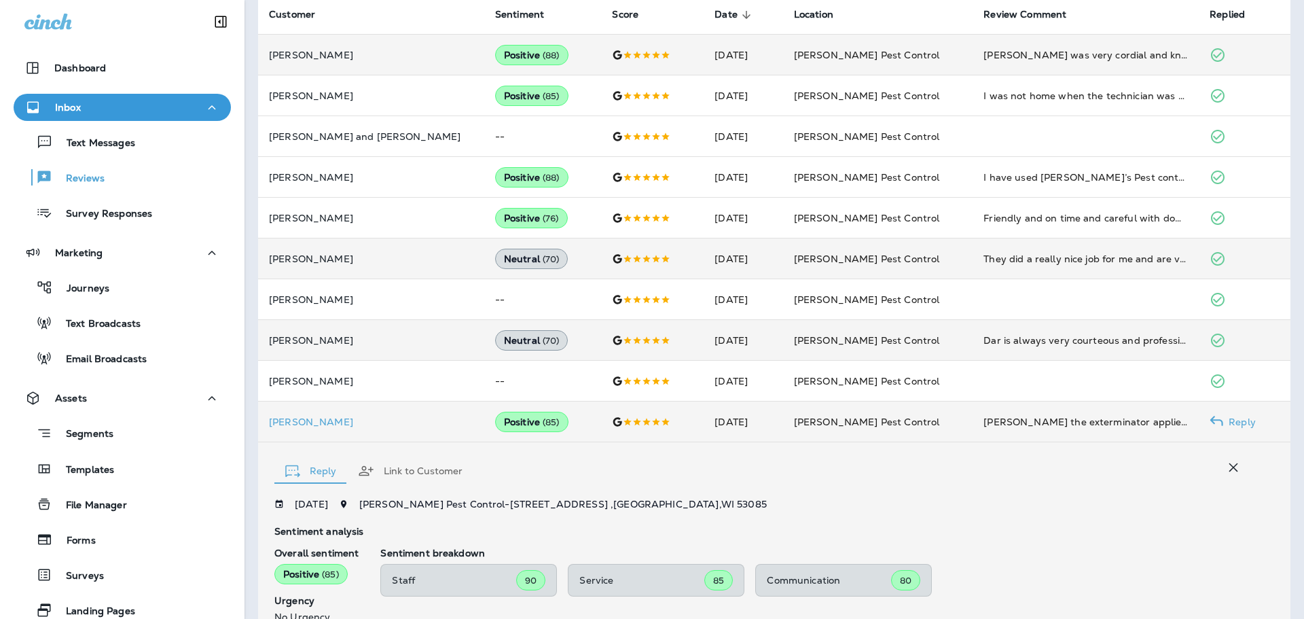
scroll to position [620, 0]
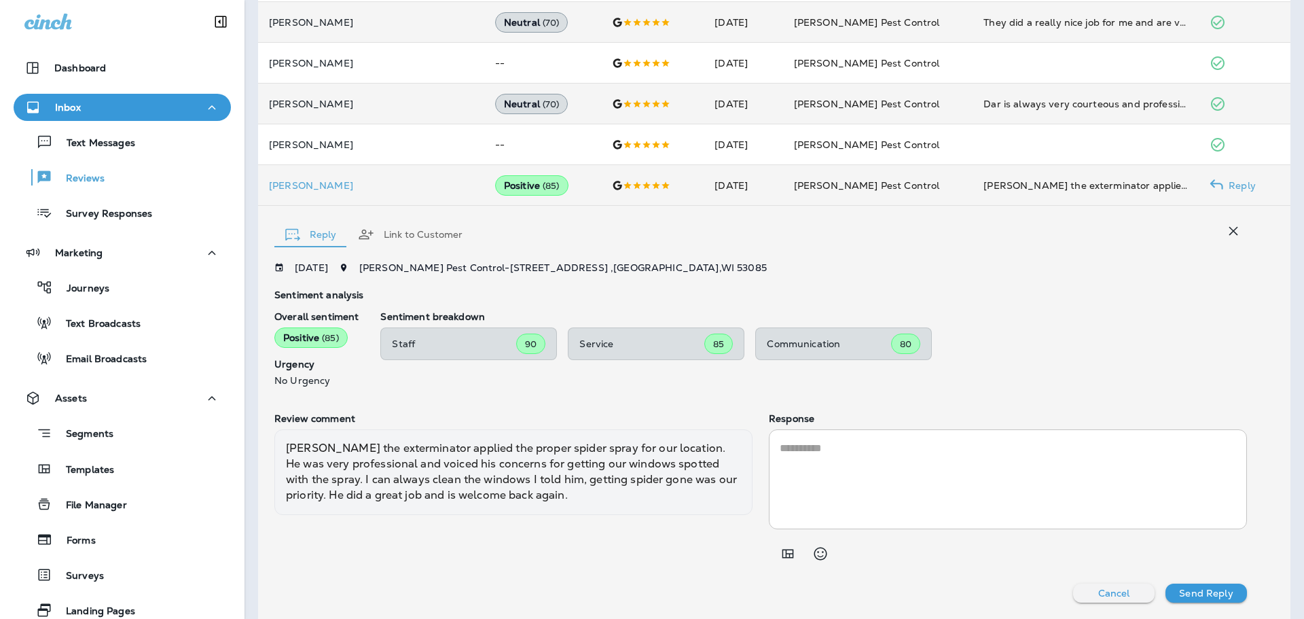
click at [878, 476] on textarea at bounding box center [1008, 479] width 457 height 78
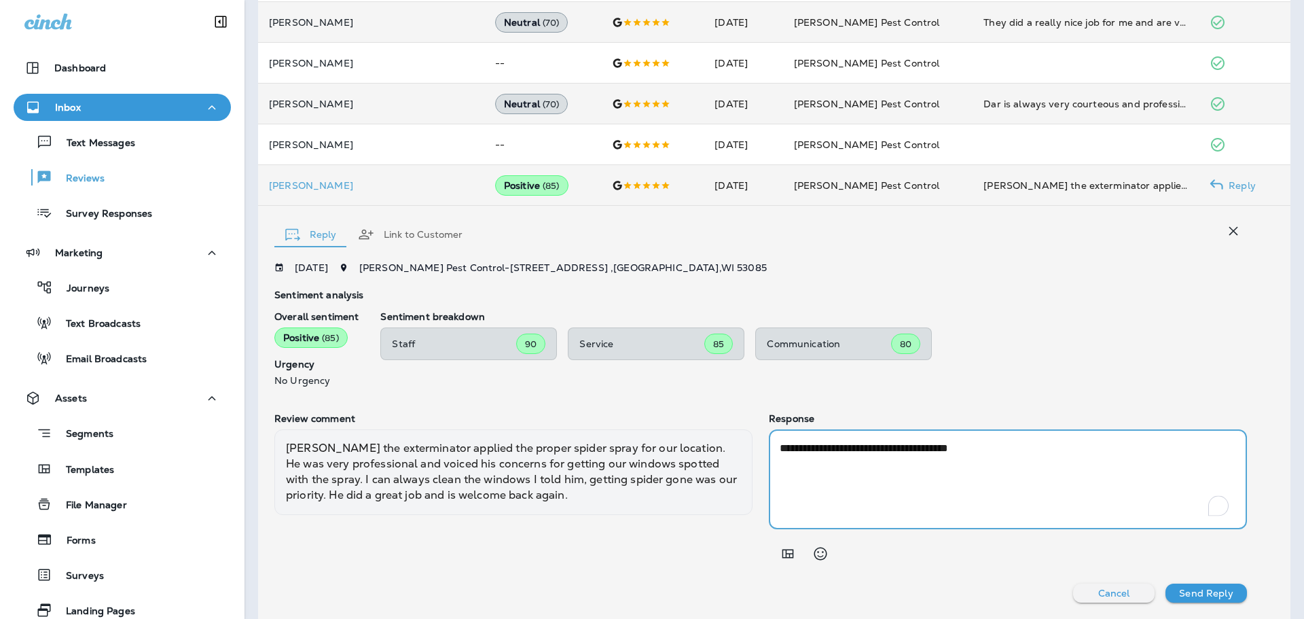
drag, startPoint x: 917, startPoint y: 446, endPoint x: 900, endPoint y: 453, distance: 18.3
click at [900, 453] on textarea "**********" at bounding box center [1006, 479] width 452 height 78
click at [1098, 456] on textarea "**********" at bounding box center [1006, 479] width 452 height 78
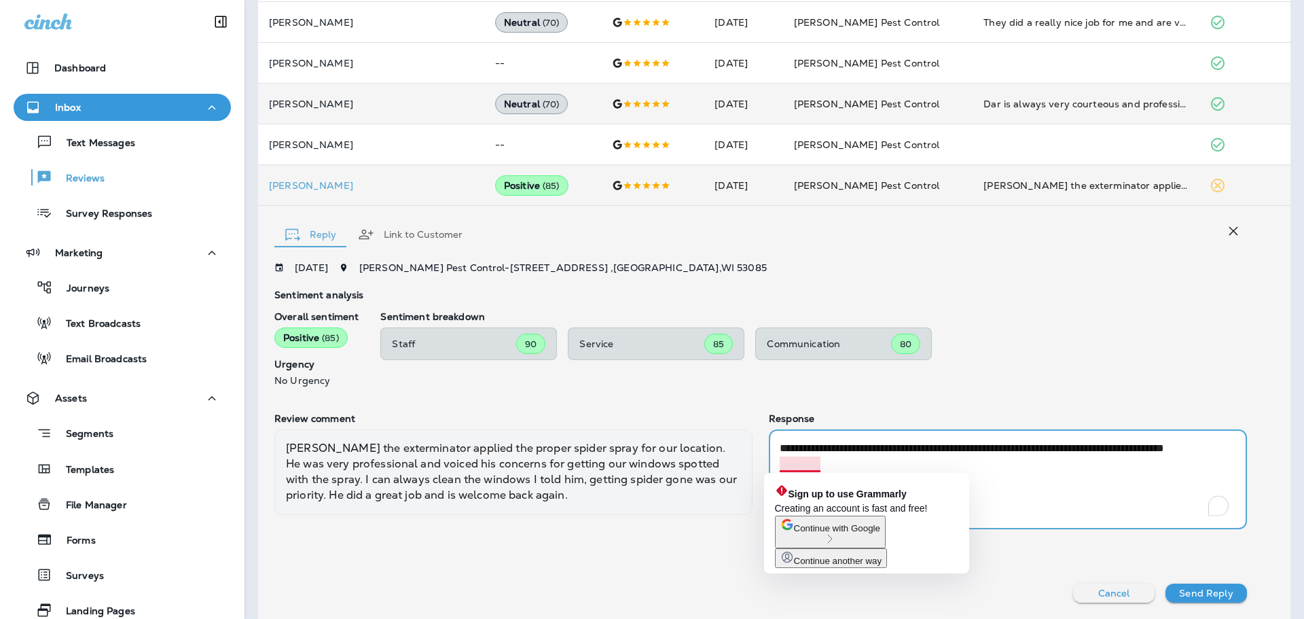
click at [790, 465] on textarea "**********" at bounding box center [1006, 479] width 452 height 78
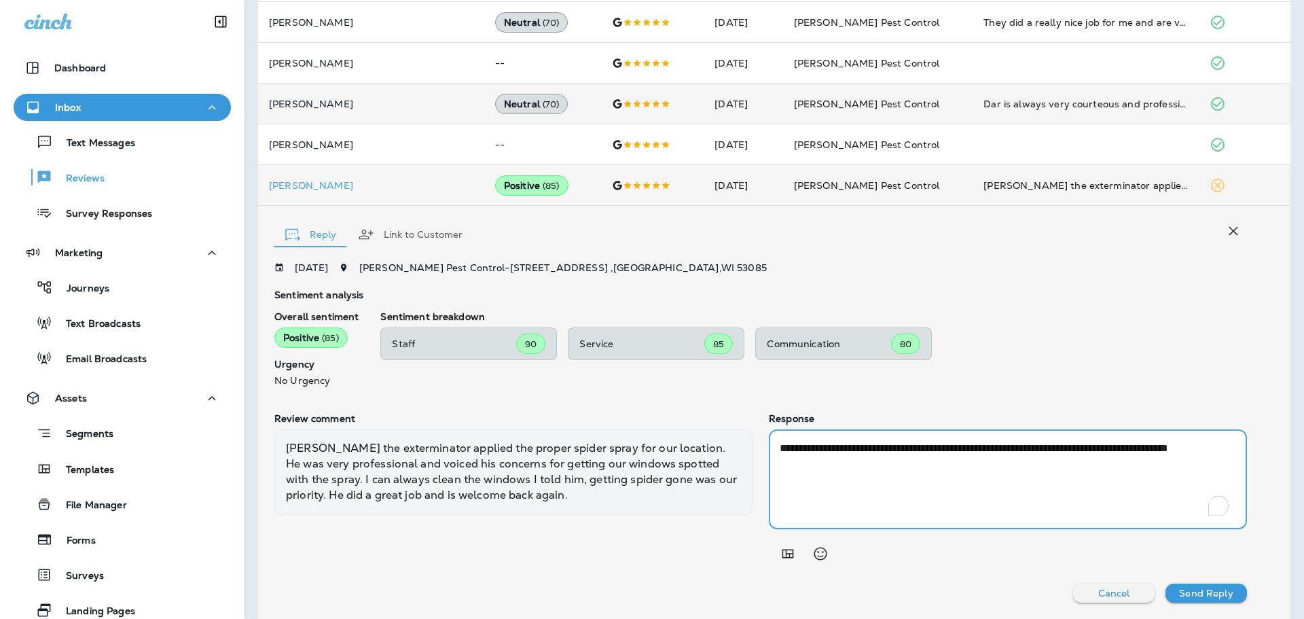
click at [906, 464] on textarea "**********" at bounding box center [1006, 479] width 452 height 78
type textarea "**********"
click at [1191, 596] on p "Send Reply" at bounding box center [1206, 593] width 54 height 11
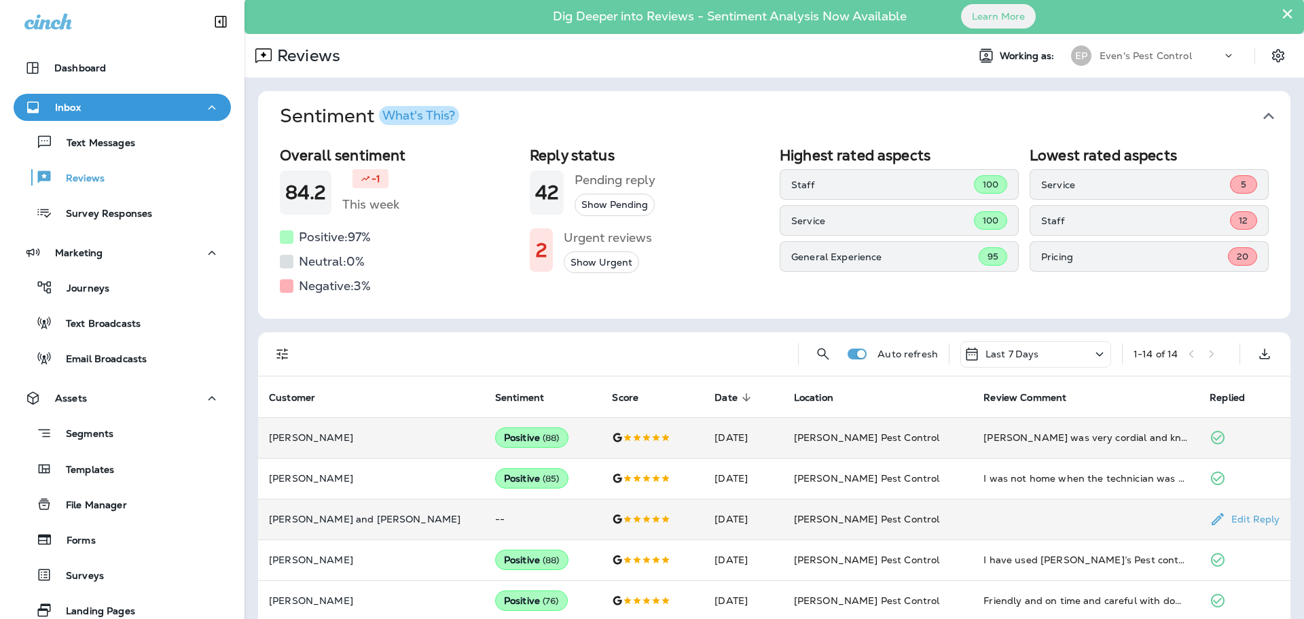
scroll to position [0, 0]
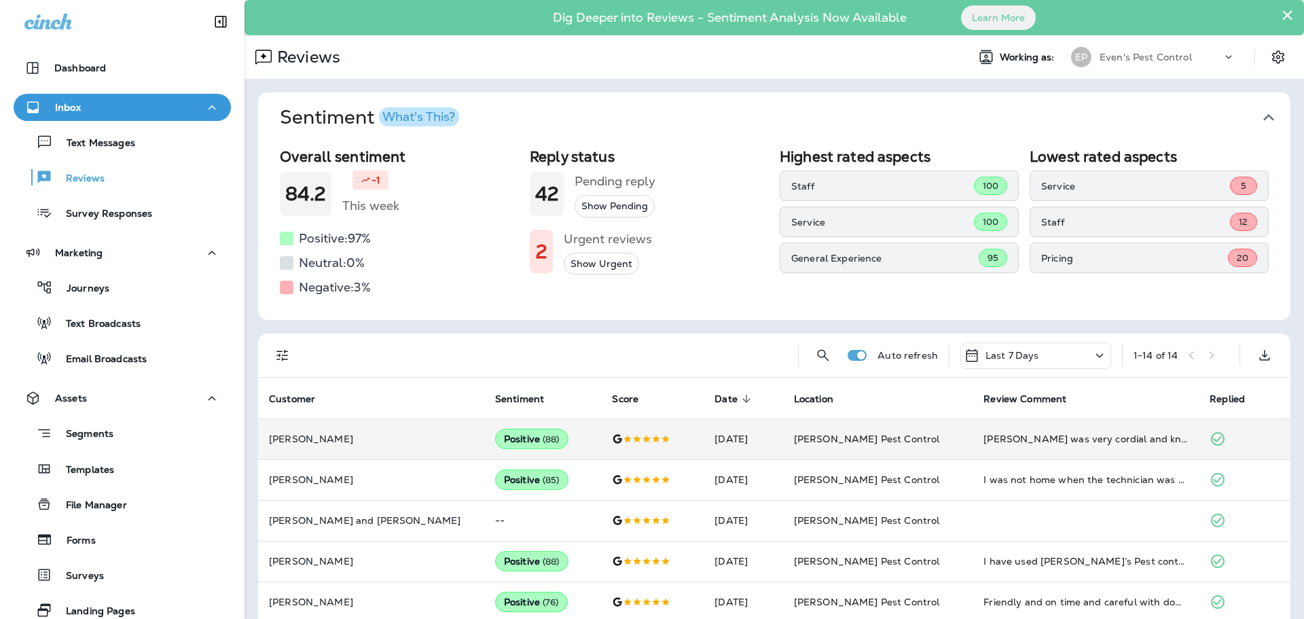
click at [138, 116] on button "Inbox" at bounding box center [122, 107] width 217 height 27
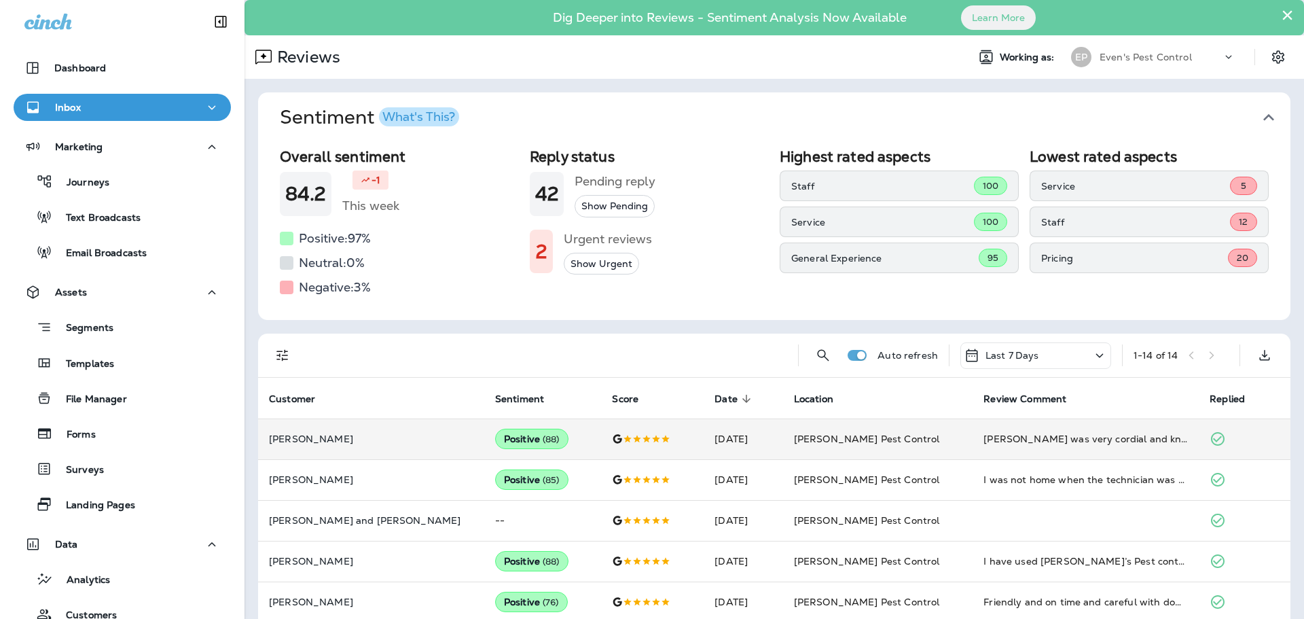
click at [111, 115] on div "Inbox" at bounding box center [122, 107] width 196 height 17
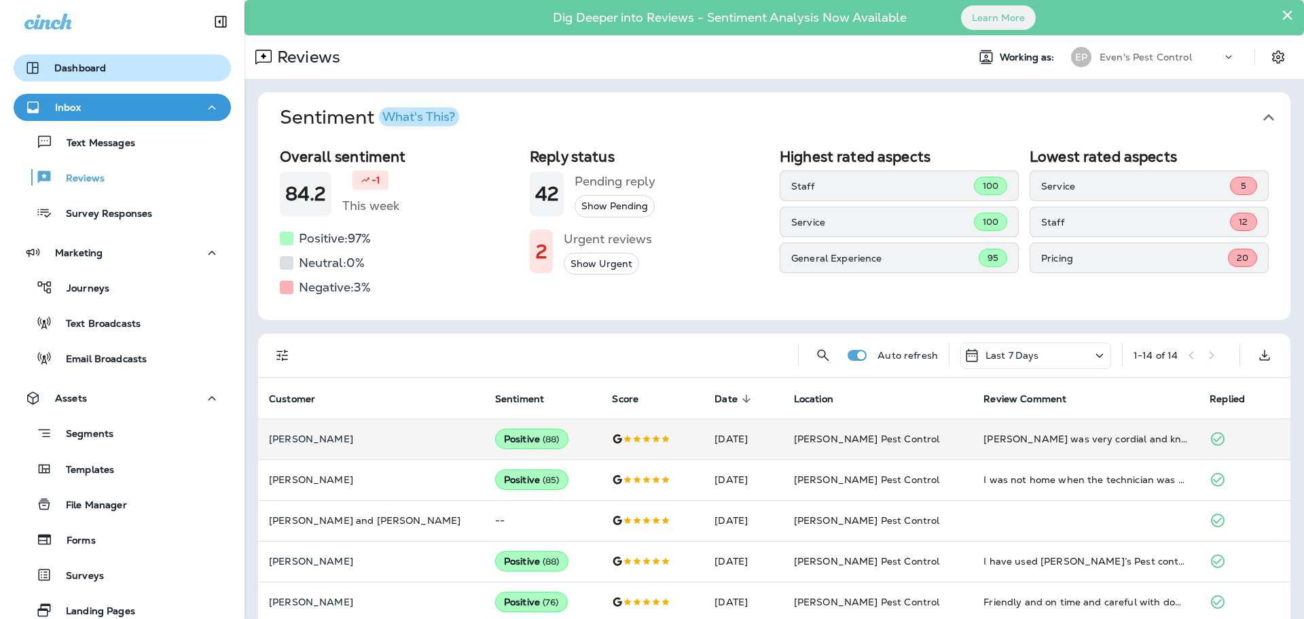
click at [93, 73] on p "Dashboard" at bounding box center [80, 68] width 52 height 11
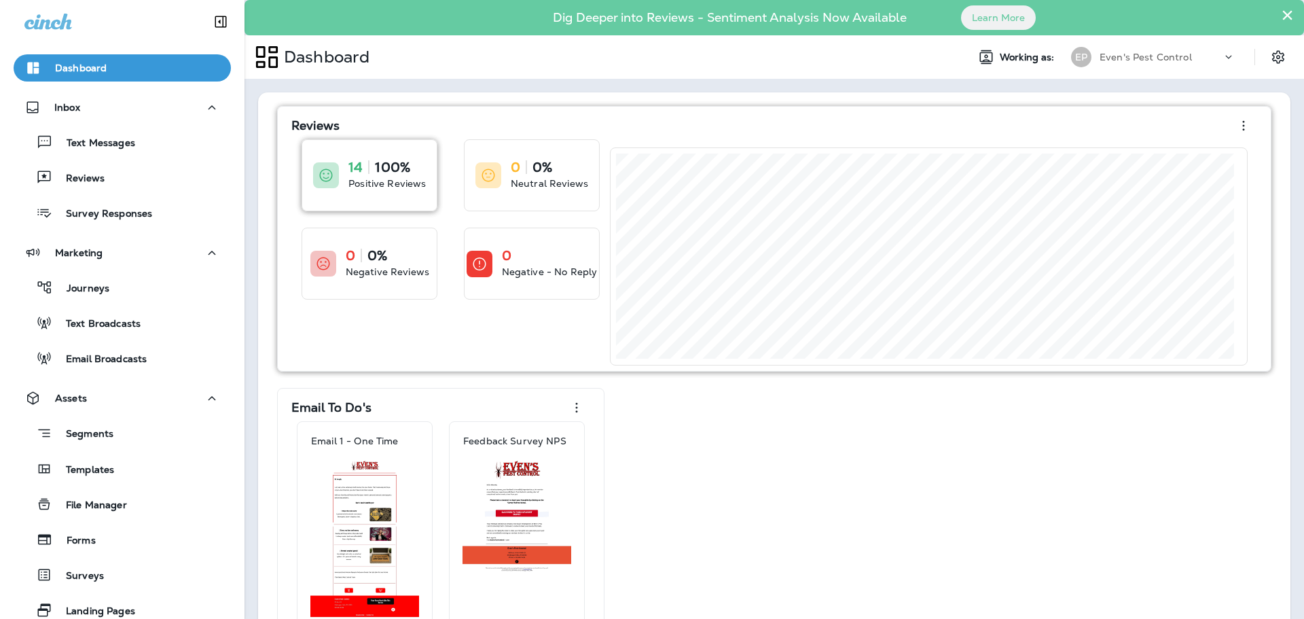
click at [404, 194] on div "14 100% Positive Reviews" at bounding box center [369, 175] width 135 height 71
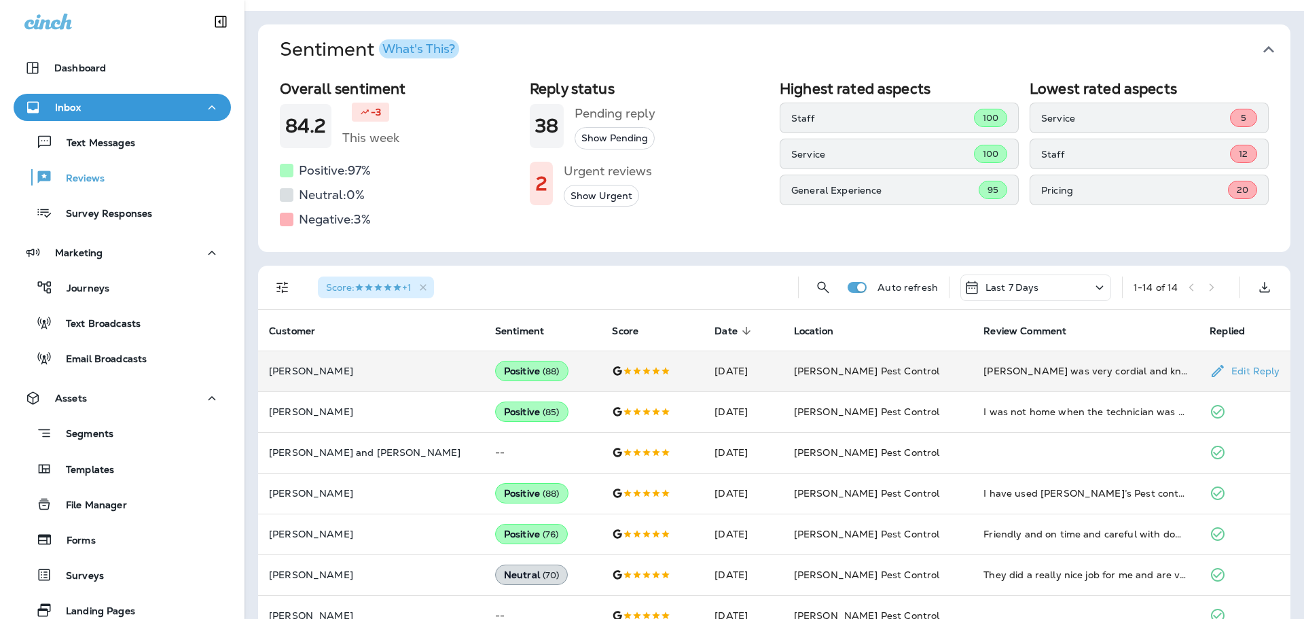
click at [1241, 375] on p "Edit Reply" at bounding box center [1253, 371] width 54 height 11
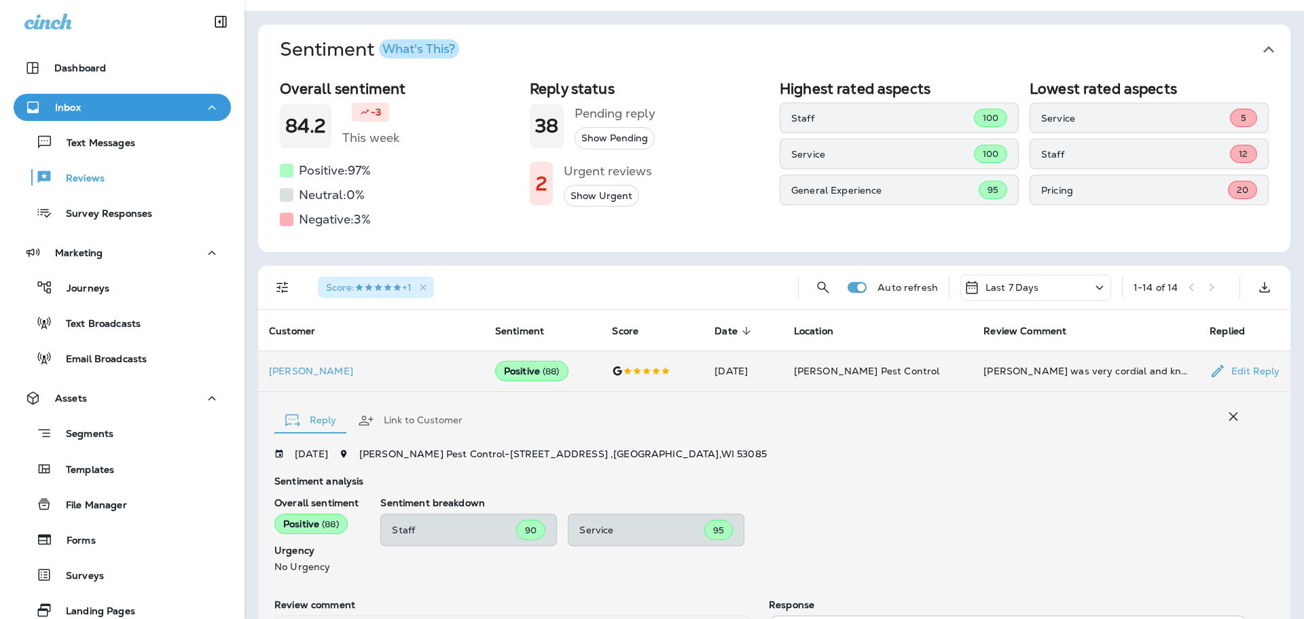
scroll to position [254, 0]
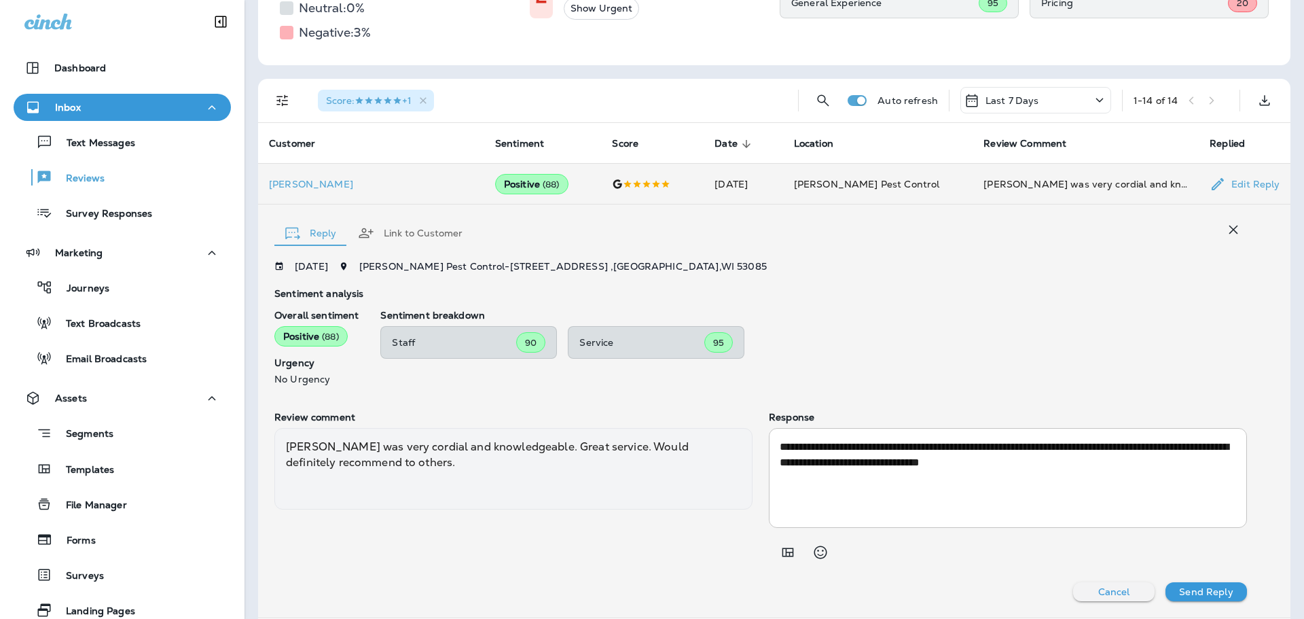
click at [1106, 596] on p "Cancel" at bounding box center [1115, 591] width 32 height 11
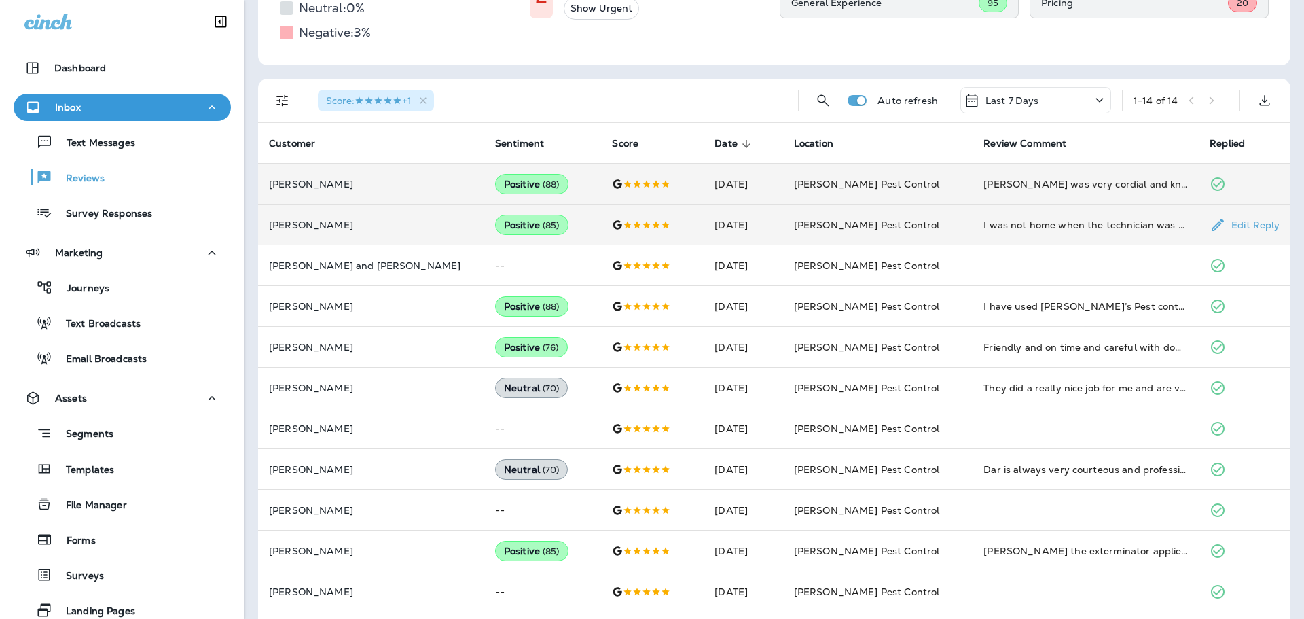
click at [1033, 236] on td "I was not home when the technician was here, but he phoned me, and when I retur…" at bounding box center [1086, 224] width 226 height 41
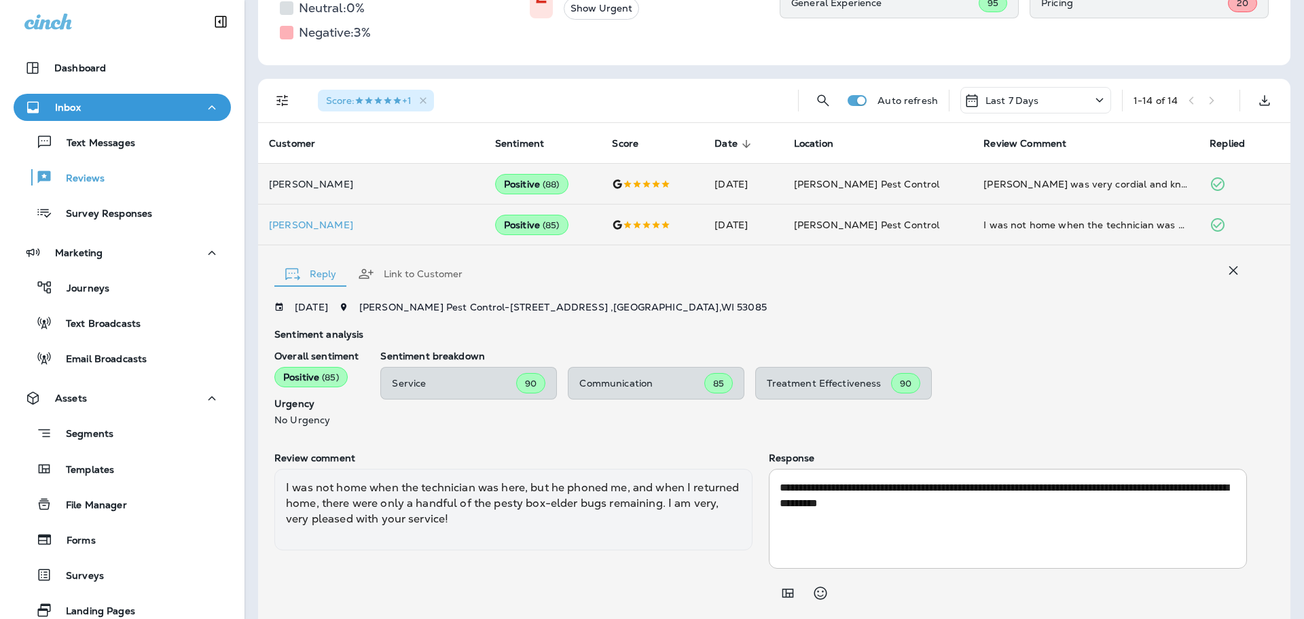
scroll to position [293, 0]
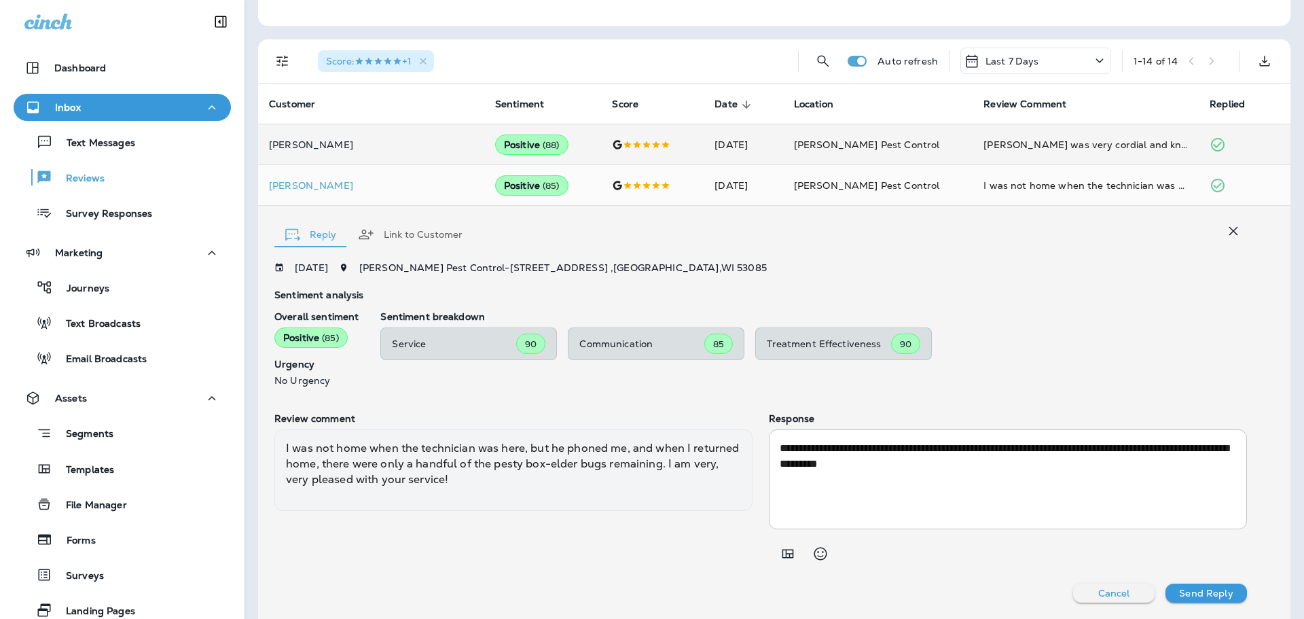
click at [1096, 603] on div "**********" at bounding box center [774, 412] width 1033 height 413
click at [1109, 599] on button "Cancel" at bounding box center [1114, 593] width 82 height 19
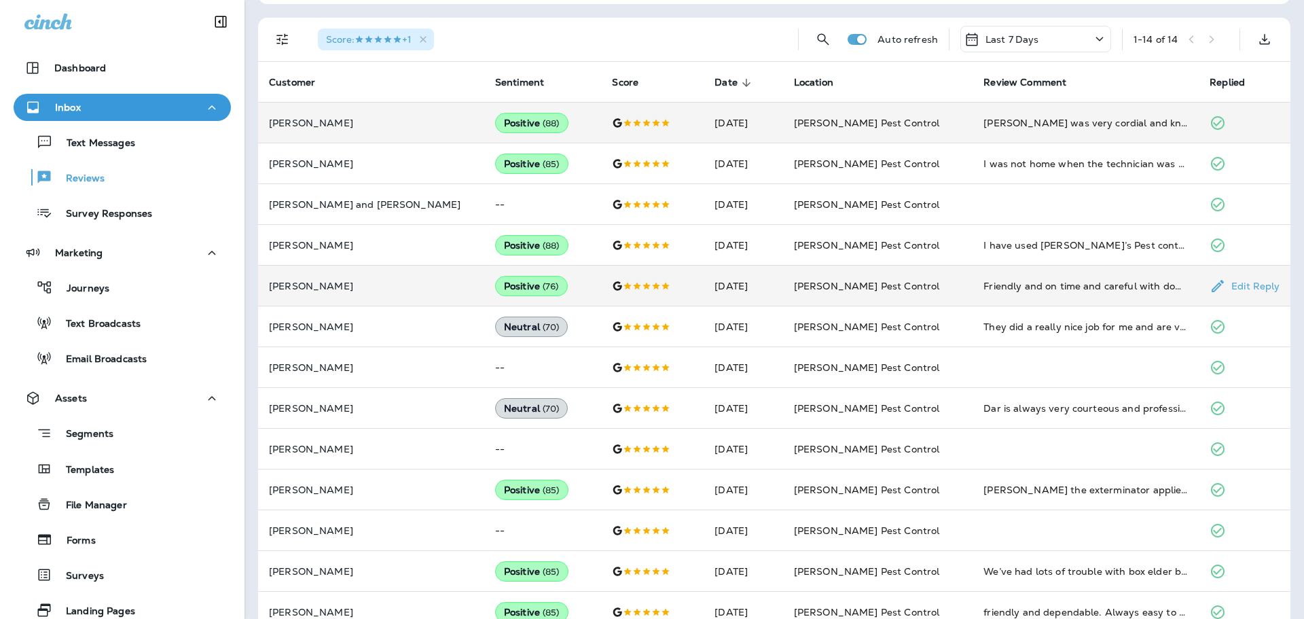
click at [984, 291] on div "Friendly and on time and careful with downstairs windows" at bounding box center [1086, 286] width 204 height 14
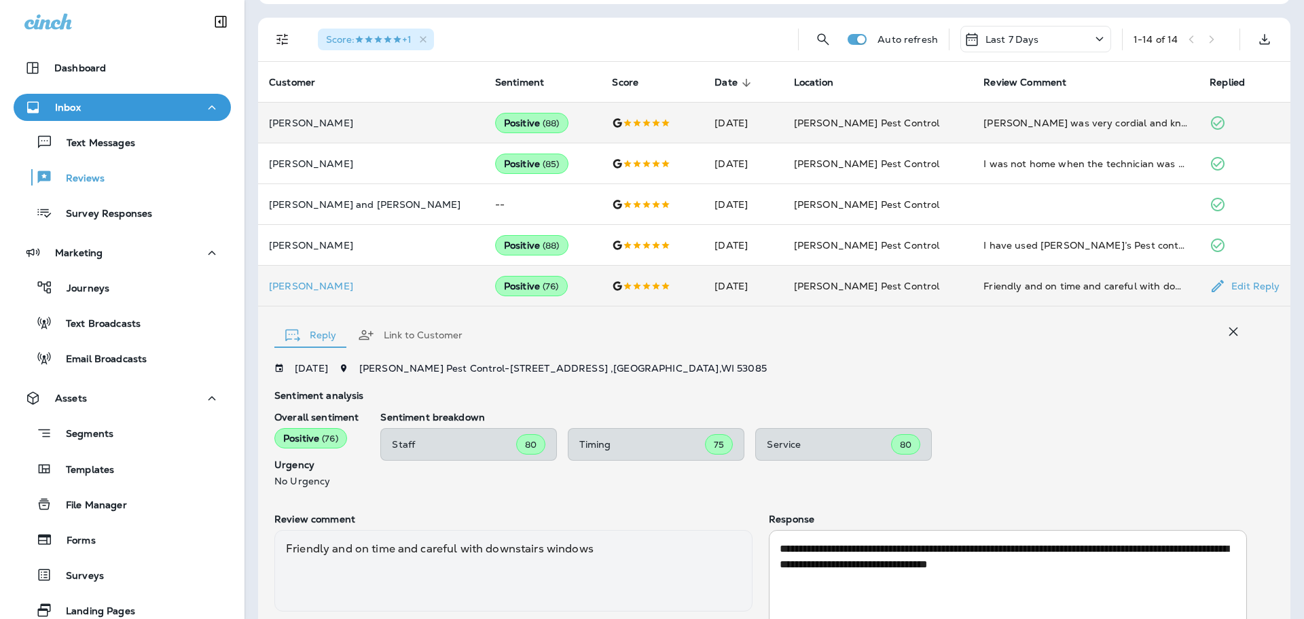
scroll to position [416, 0]
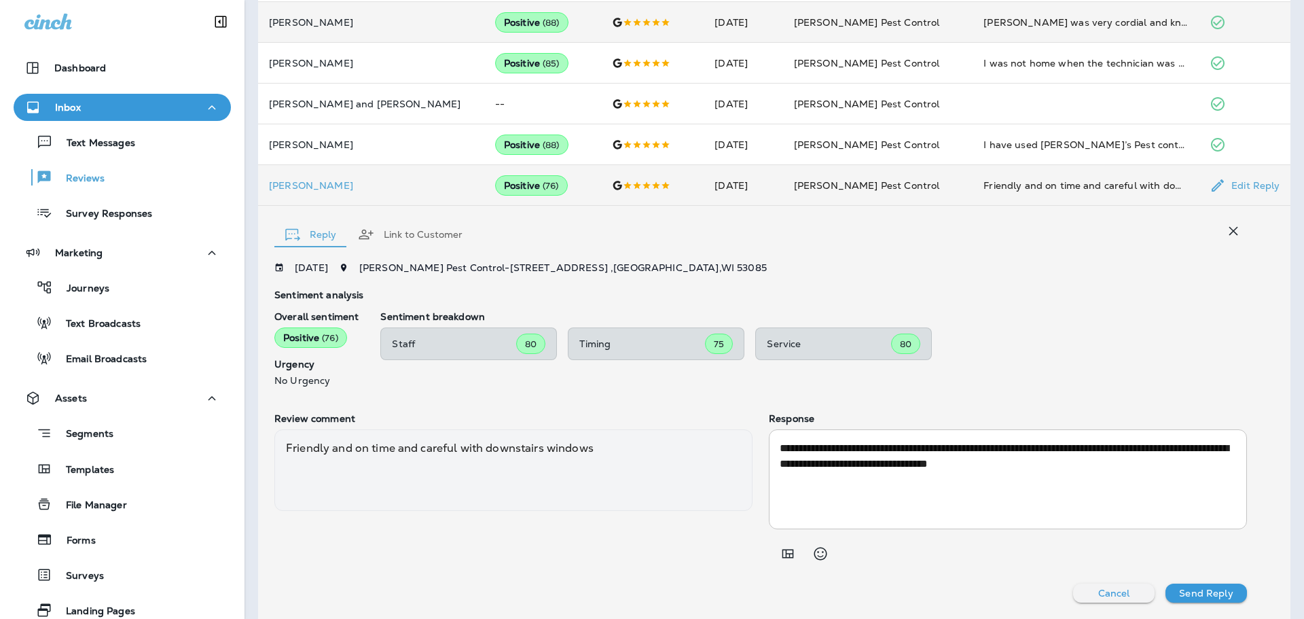
click at [1099, 595] on p "Cancel" at bounding box center [1115, 593] width 32 height 11
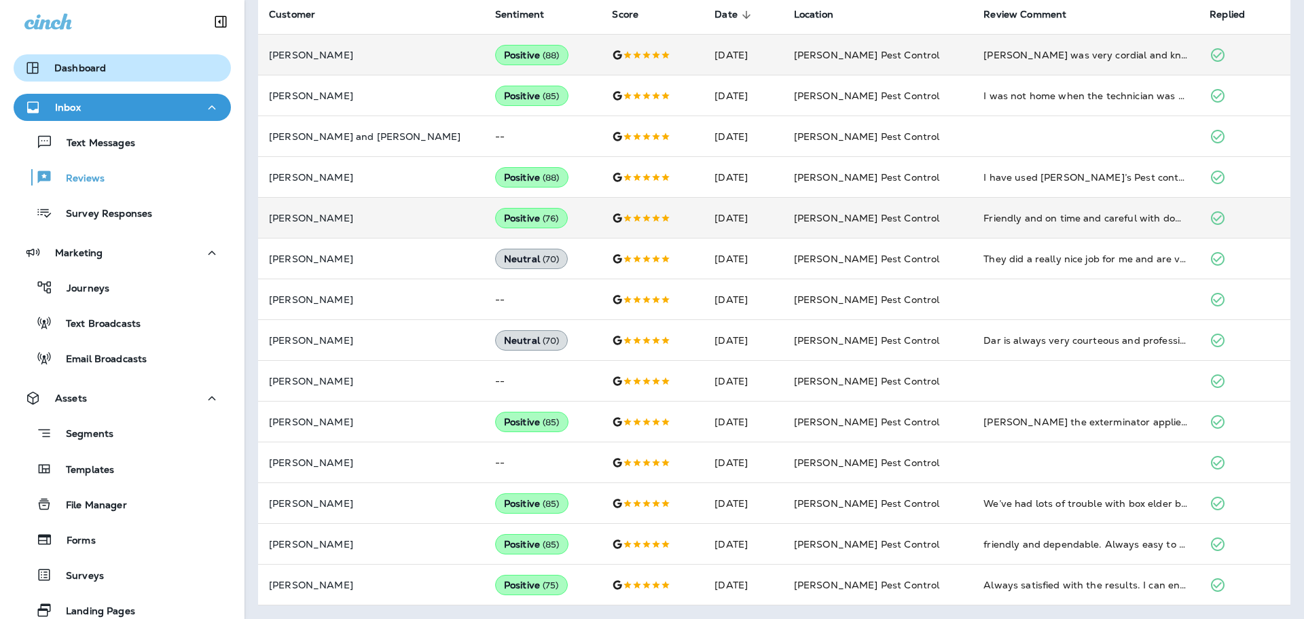
click at [103, 63] on p "Dashboard" at bounding box center [80, 68] width 52 height 11
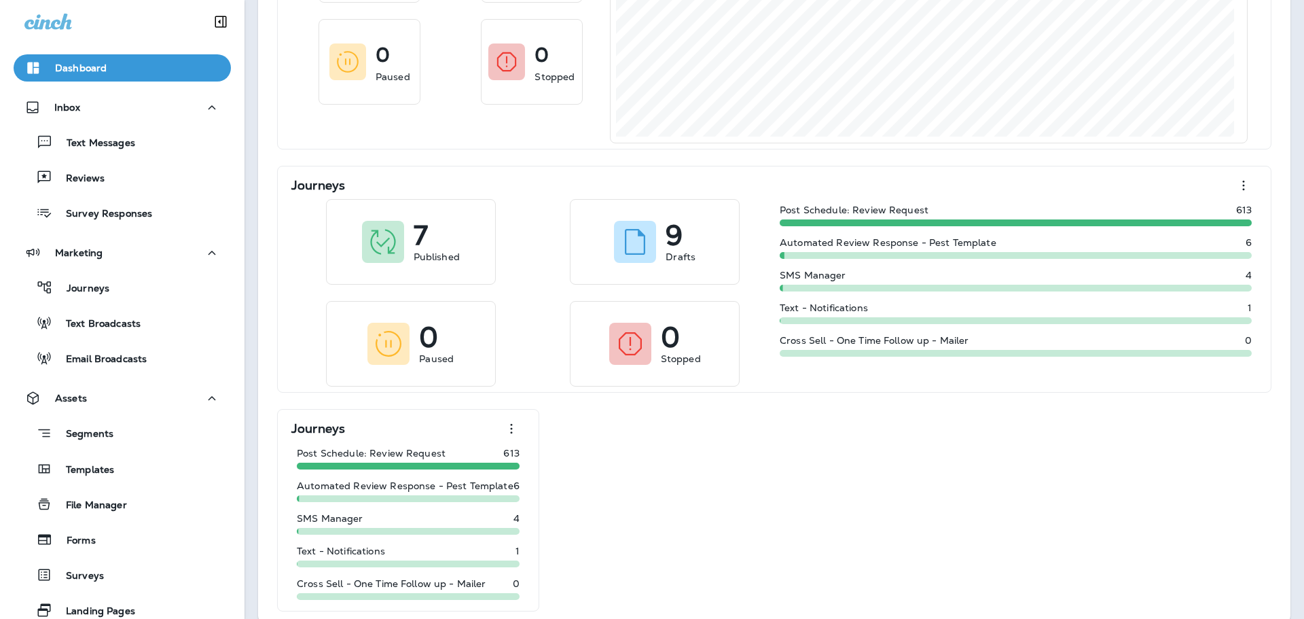
scroll to position [789, 0]
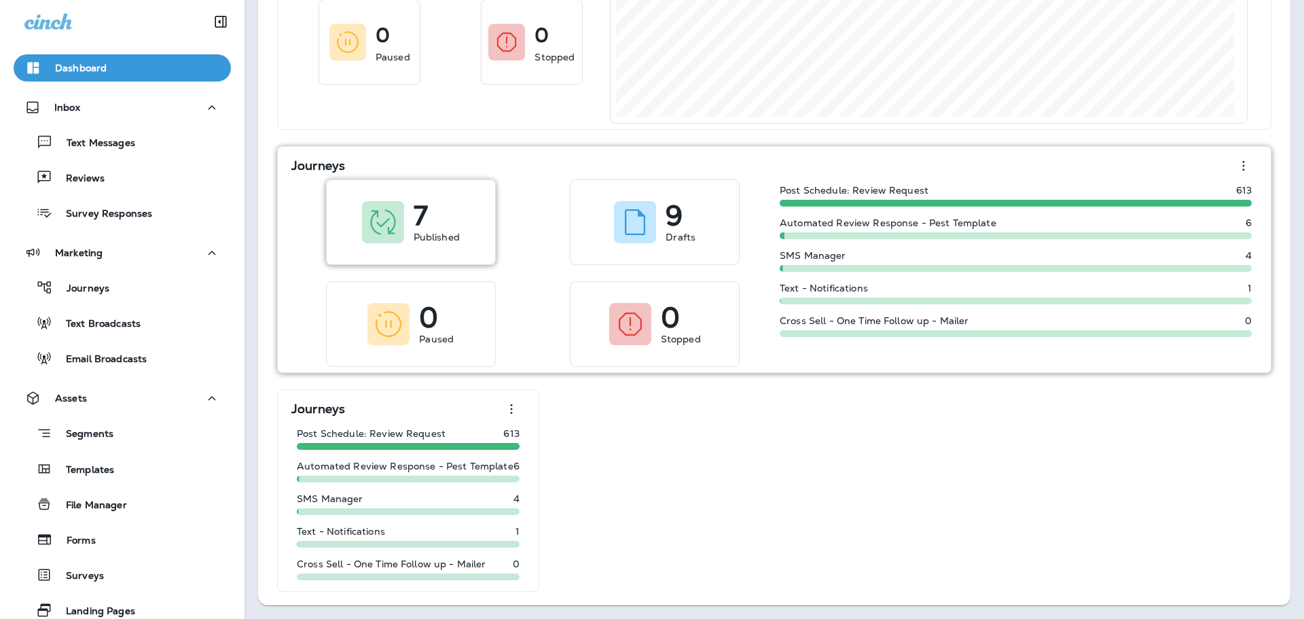
click at [426, 222] on p "7" at bounding box center [421, 216] width 14 height 14
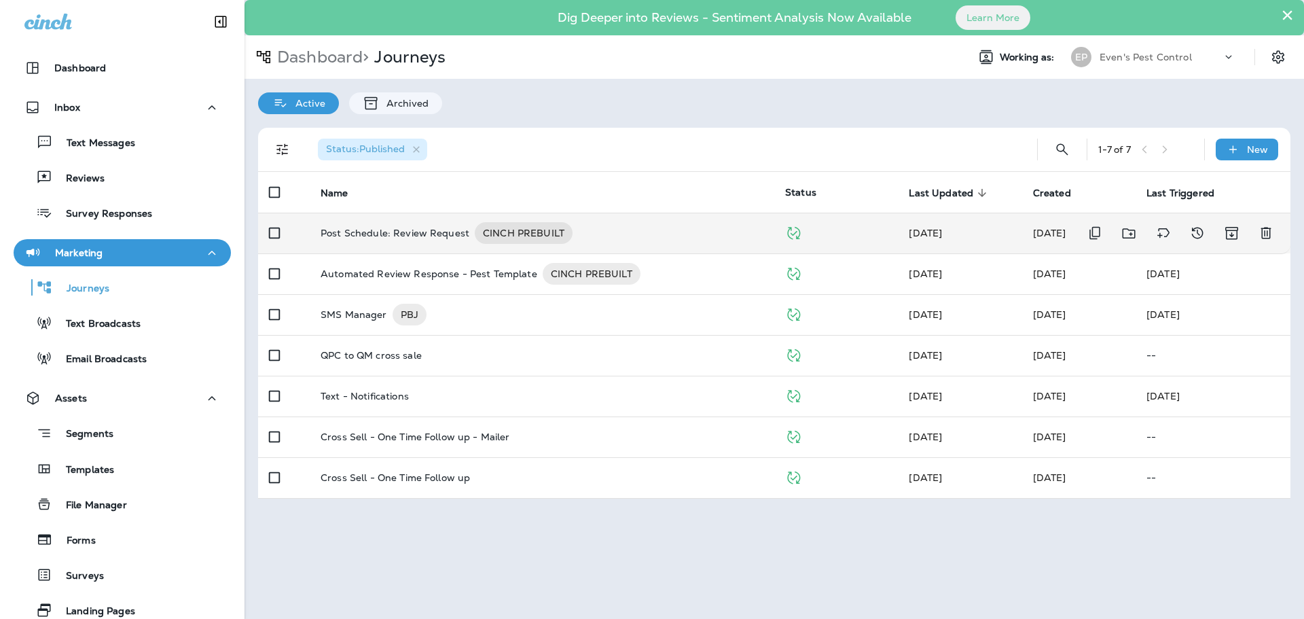
click at [636, 237] on div "Post Schedule: Review Request CINCH PREBUILT" at bounding box center [542, 233] width 443 height 22
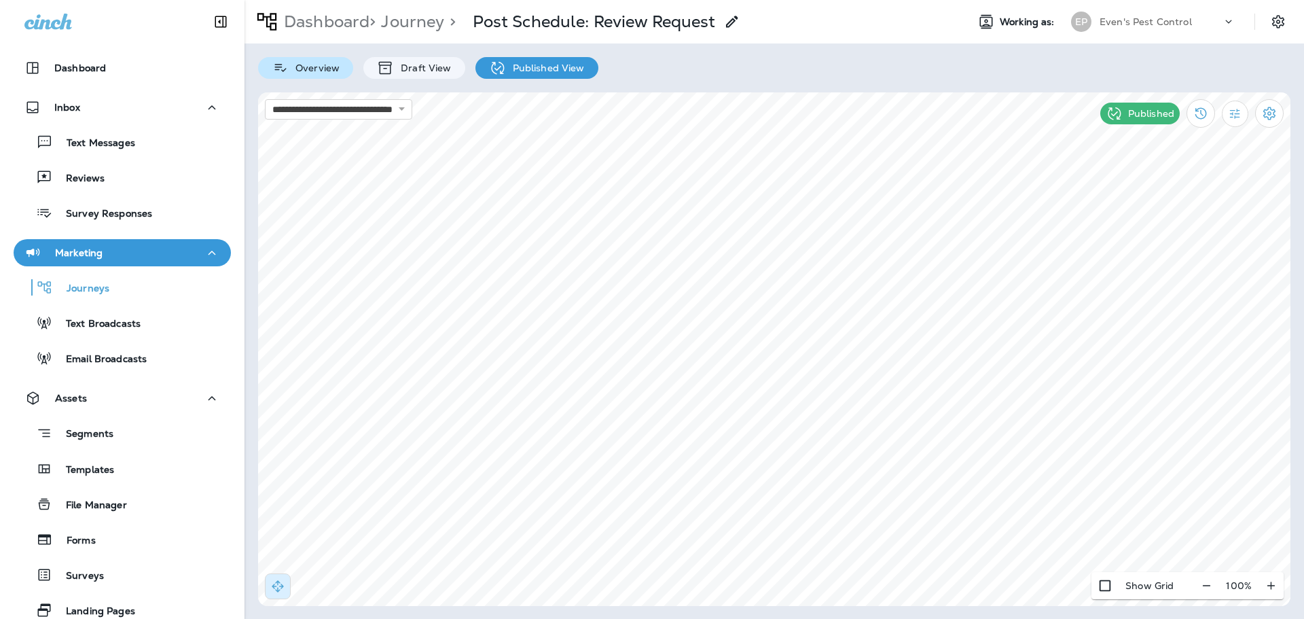
click at [296, 69] on p "Overview" at bounding box center [314, 68] width 51 height 11
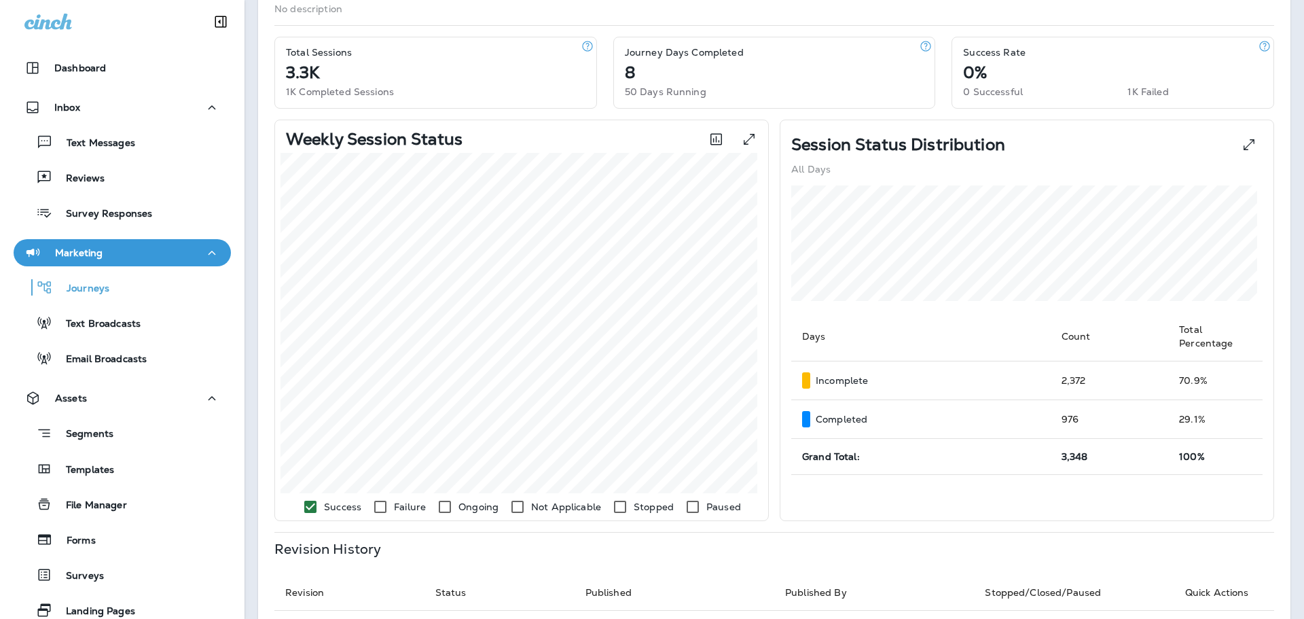
scroll to position [204, 0]
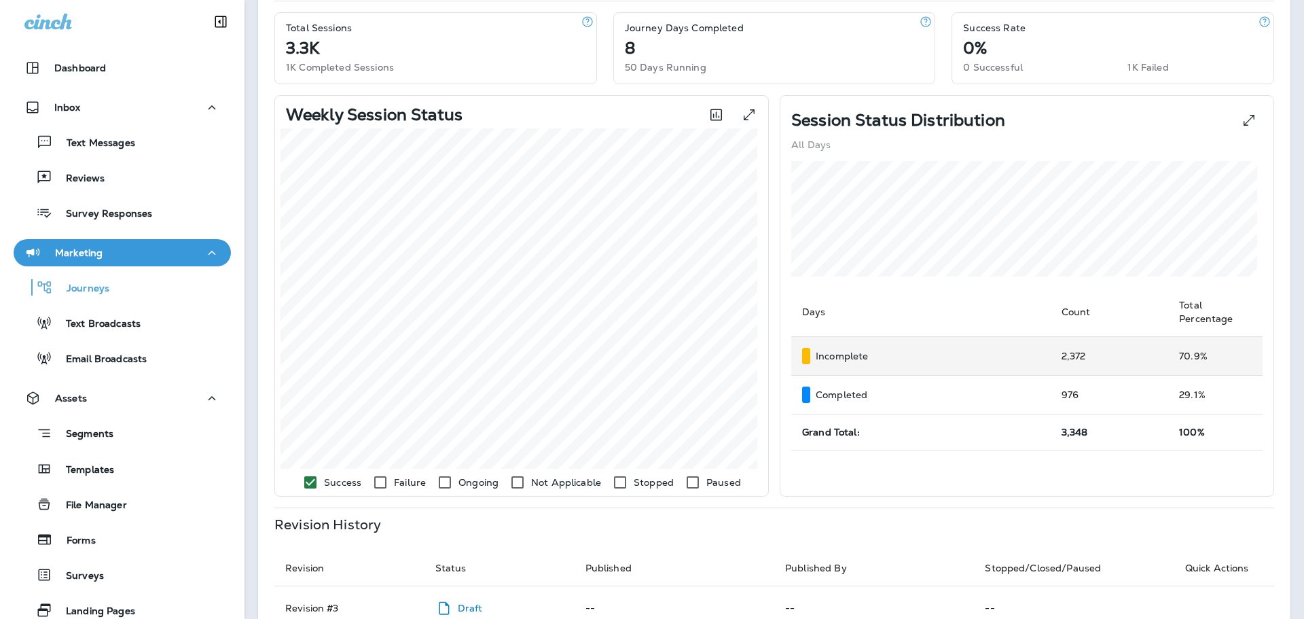
click at [849, 357] on p "Incomplete" at bounding box center [842, 356] width 52 height 11
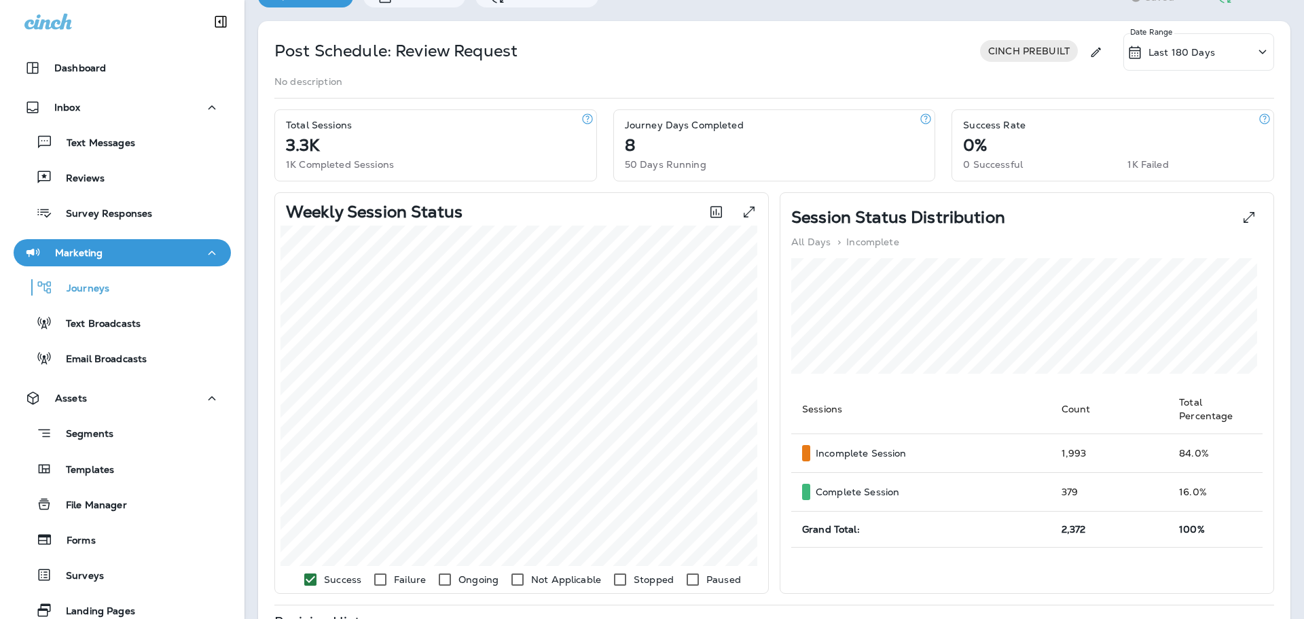
scroll to position [75, 0]
